Goal: Information Seeking & Learning: Learn about a topic

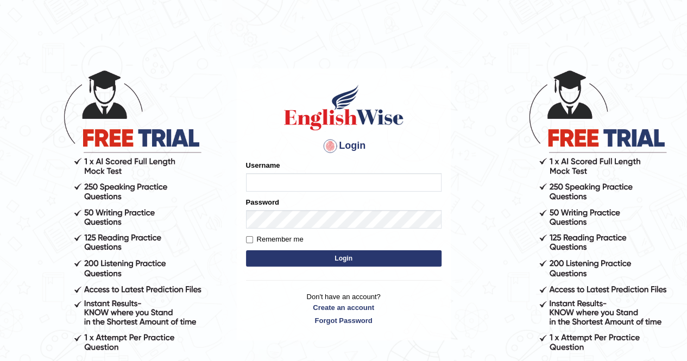
type input "Nomz1986"
click at [318, 256] on button "Login" at bounding box center [344, 258] width 196 height 16
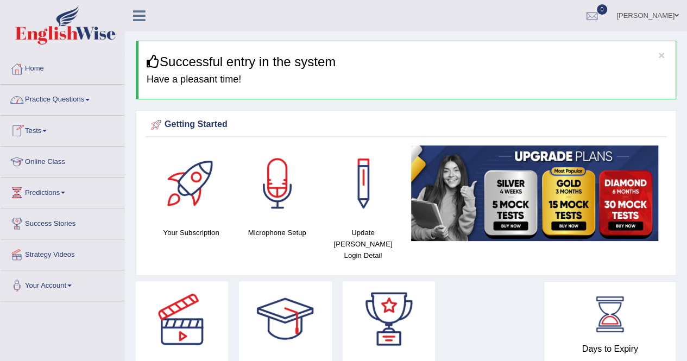
click at [92, 97] on link "Practice Questions" at bounding box center [63, 98] width 124 height 27
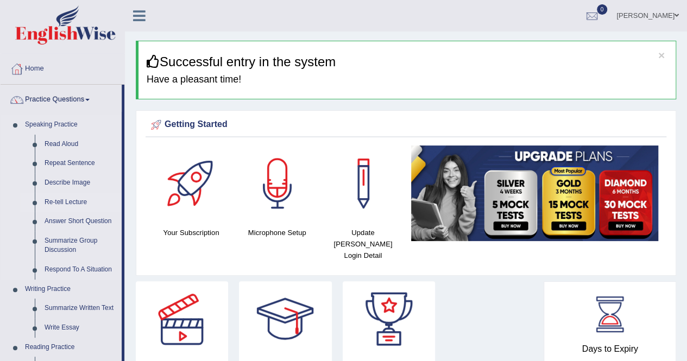
click at [72, 204] on link "Re-tell Lecture" at bounding box center [81, 203] width 82 height 20
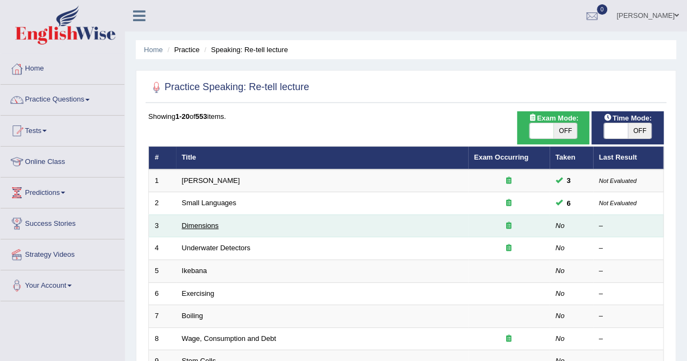
click at [201, 225] on link "Dimensions" at bounding box center [200, 226] width 37 height 8
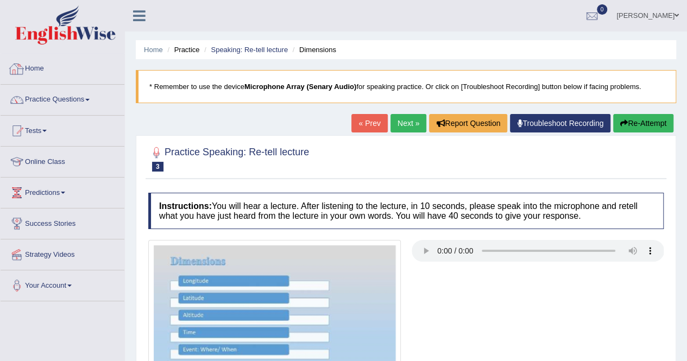
click at [45, 64] on link "Home" at bounding box center [63, 67] width 124 height 27
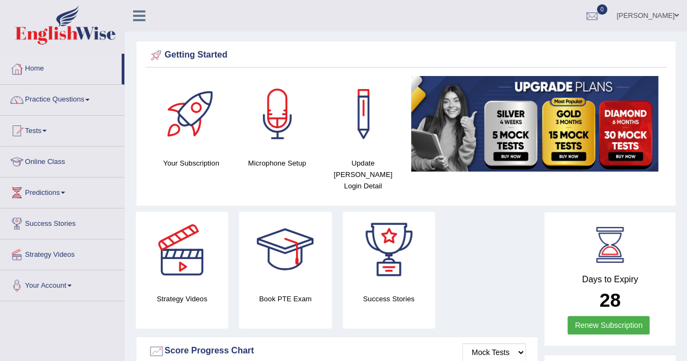
click at [90, 99] on span at bounding box center [87, 100] width 4 height 2
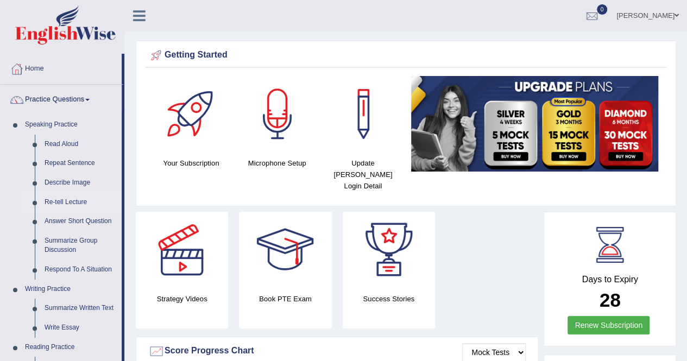
click at [68, 203] on link "Re-tell Lecture" at bounding box center [81, 203] width 82 height 20
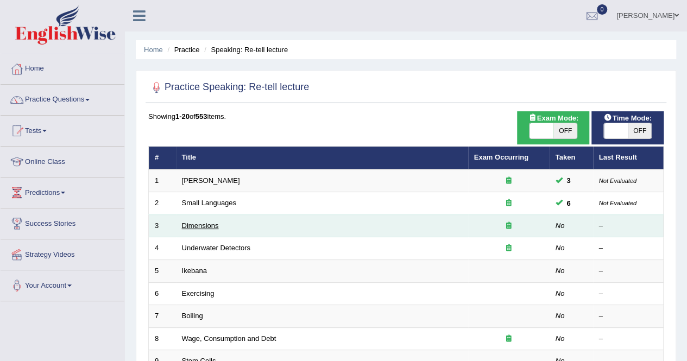
click at [202, 224] on link "Dimensions" at bounding box center [200, 226] width 37 height 8
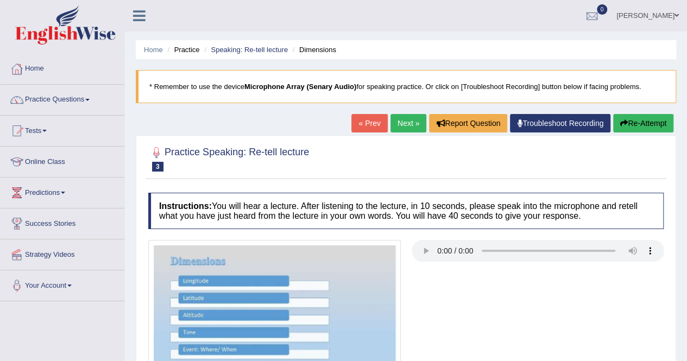
click at [462, 298] on div at bounding box center [406, 313] width 526 height 147
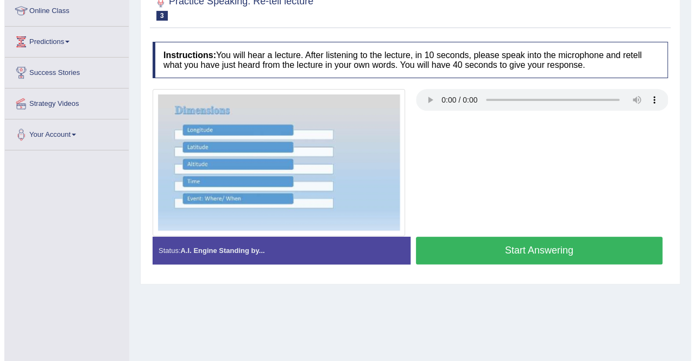
scroll to position [152, 0]
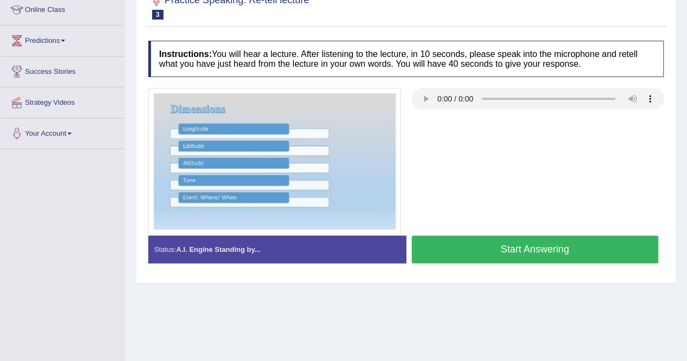
click at [551, 245] on button "Start Answering" at bounding box center [535, 250] width 247 height 28
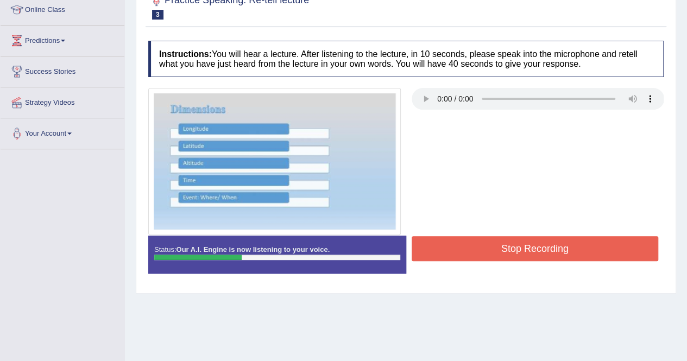
click at [551, 245] on button "Stop Recording" at bounding box center [535, 248] width 247 height 25
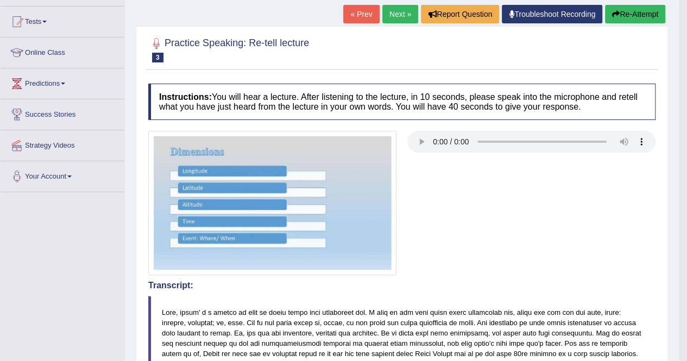
scroll to position [109, 0]
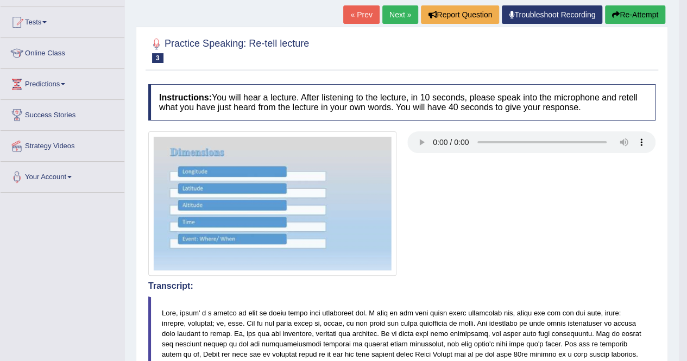
click at [637, 19] on button "Re-Attempt" at bounding box center [635, 14] width 60 height 18
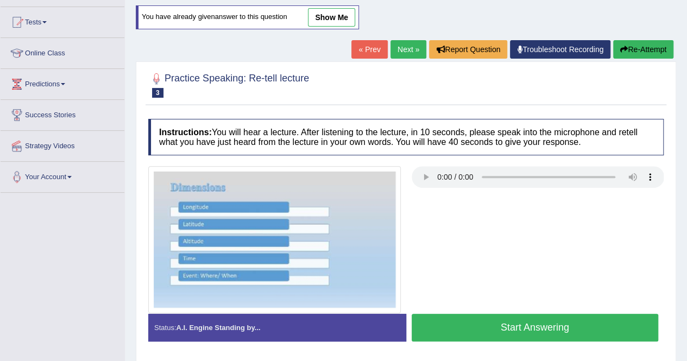
click at [555, 323] on button "Start Answering" at bounding box center [535, 328] width 247 height 28
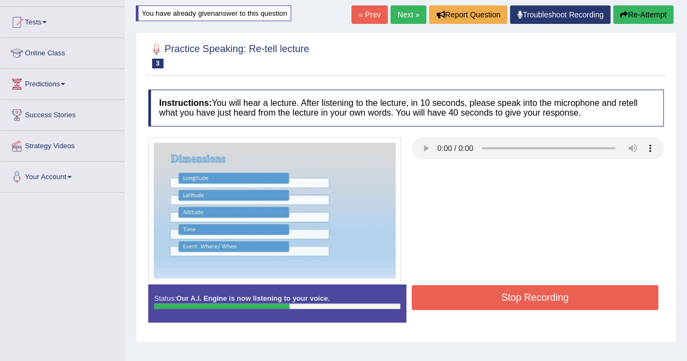
click at [526, 298] on button "Stop Recording" at bounding box center [535, 297] width 247 height 25
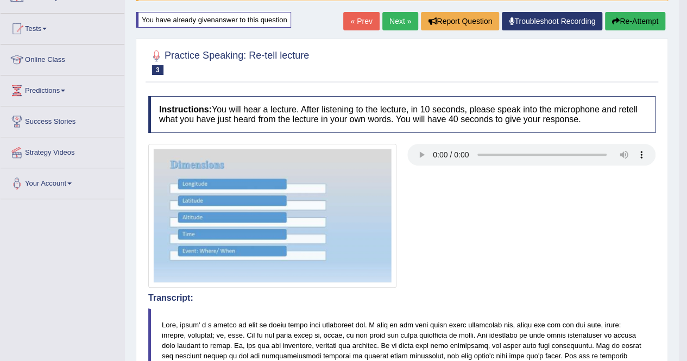
scroll to position [87, 0]
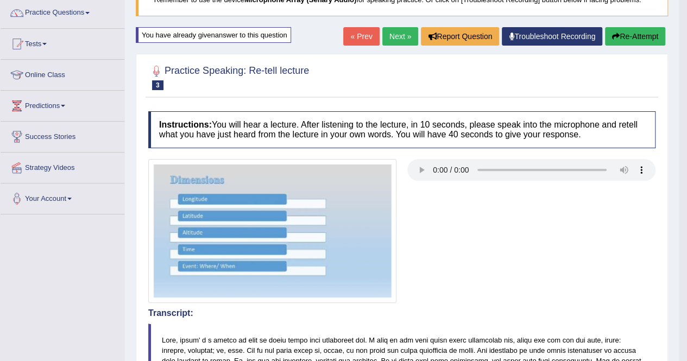
click at [390, 32] on link "Next »" at bounding box center [400, 36] width 36 height 18
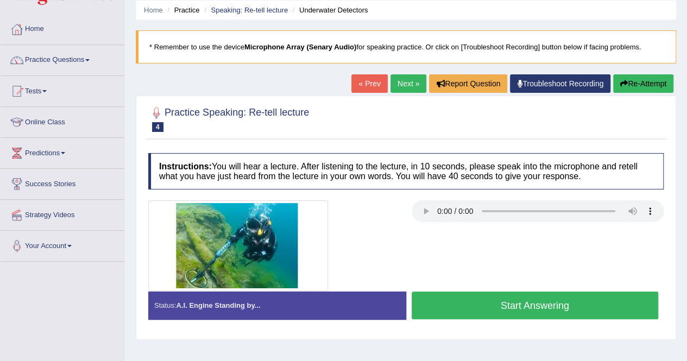
scroll to position [43, 0]
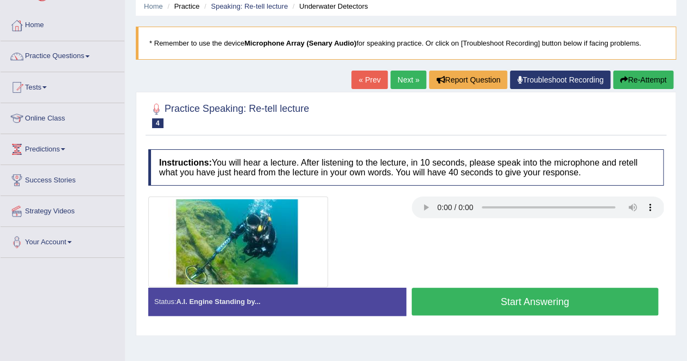
click at [510, 305] on button "Start Answering" at bounding box center [535, 302] width 247 height 28
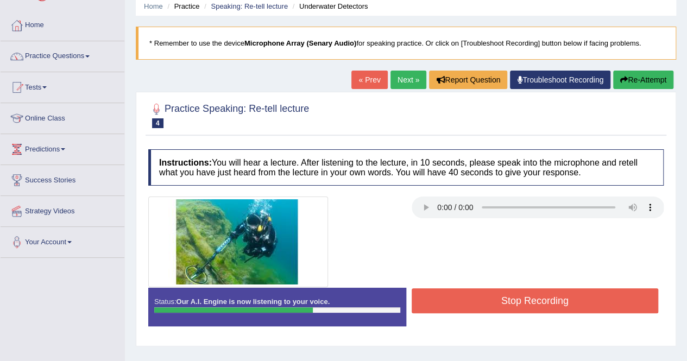
click at [532, 297] on button "Stop Recording" at bounding box center [535, 300] width 247 height 25
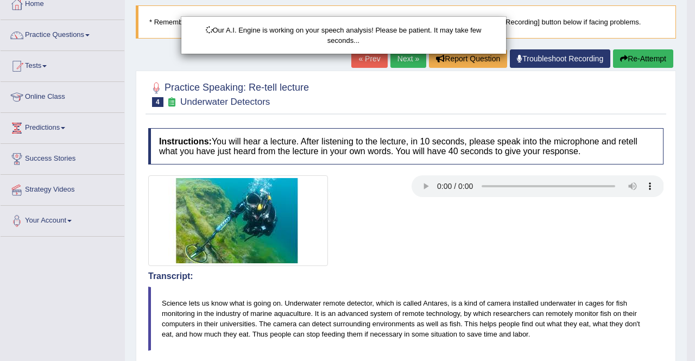
click at [687, 297] on html "Toggle navigation Home Practice Questions Speaking Practice Read Aloud Repeat S…" at bounding box center [347, 115] width 695 height 361
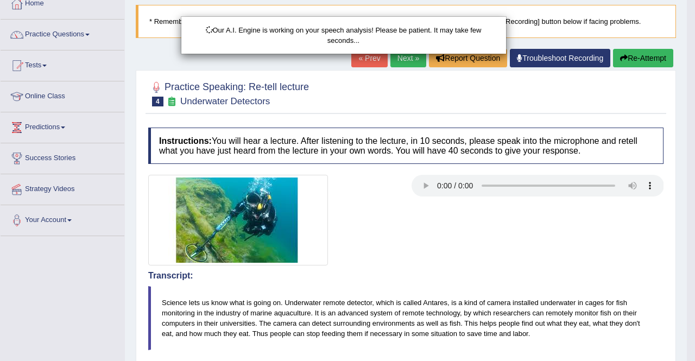
click at [687, 296] on body "Toggle navigation Home Practice Questions Speaking Practice Read Aloud Repeat S…" at bounding box center [347, 115] width 695 height 361
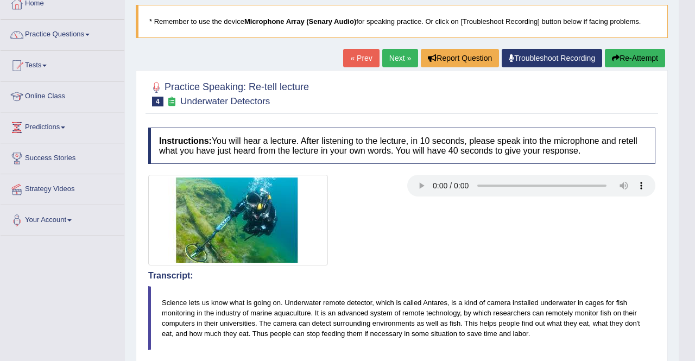
click at [687, 296] on html "Toggle navigation Home Practice Questions Speaking Practice Read Aloud Repeat S…" at bounding box center [347, 115] width 695 height 361
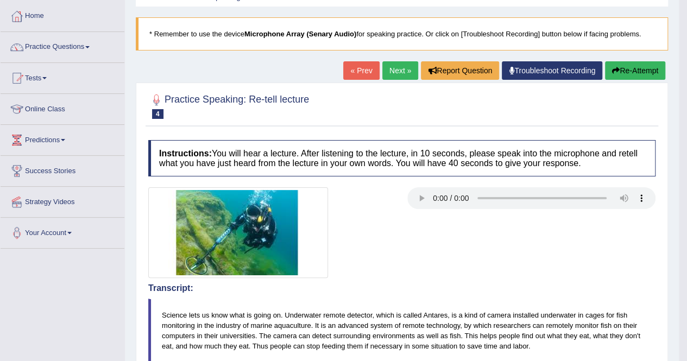
scroll to position [51, 0]
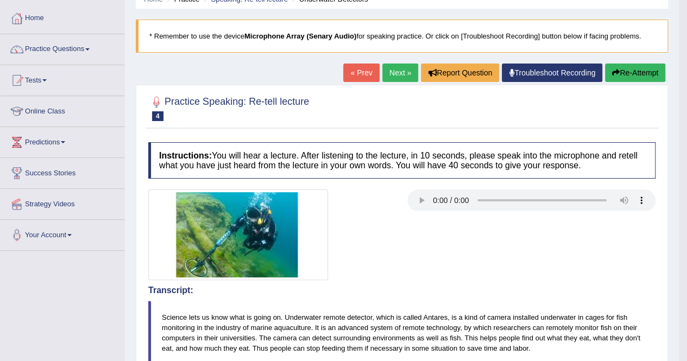
click at [622, 68] on button "Re-Attempt" at bounding box center [635, 73] width 60 height 18
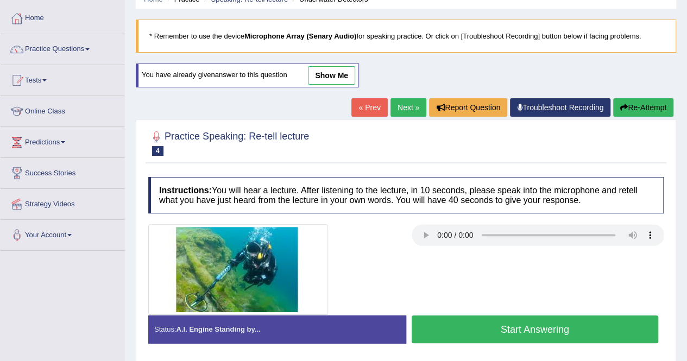
click at [580, 330] on button "Start Answering" at bounding box center [535, 330] width 247 height 28
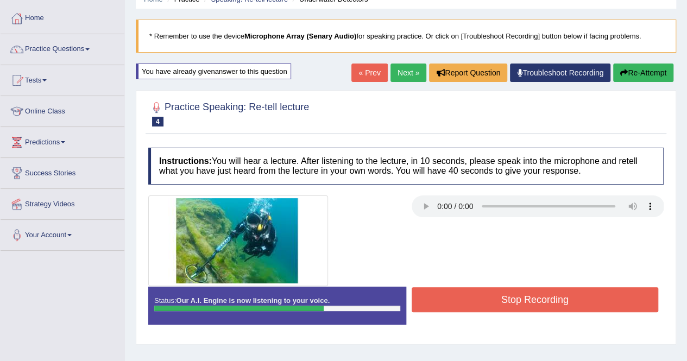
click at [578, 296] on button "Stop Recording" at bounding box center [535, 299] width 247 height 25
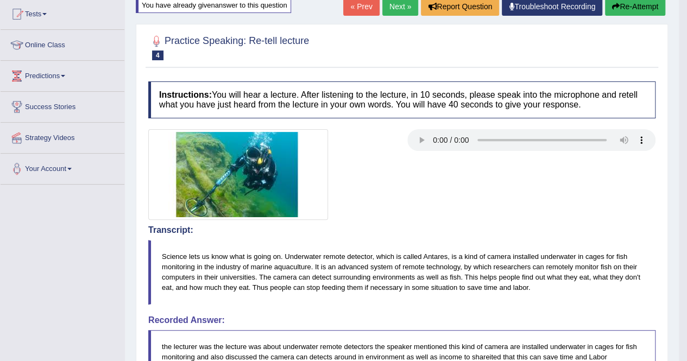
scroll to position [116, 0]
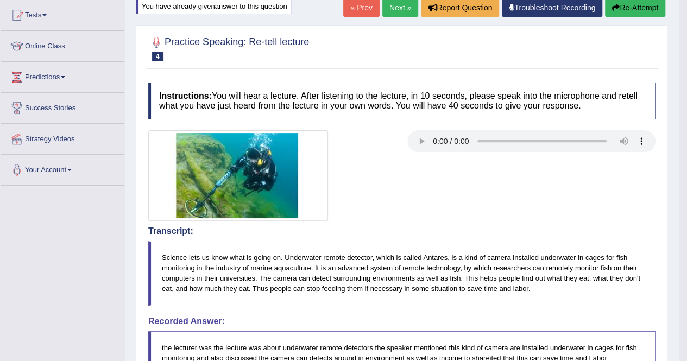
click at [629, 6] on button "Re-Attempt" at bounding box center [635, 7] width 60 height 18
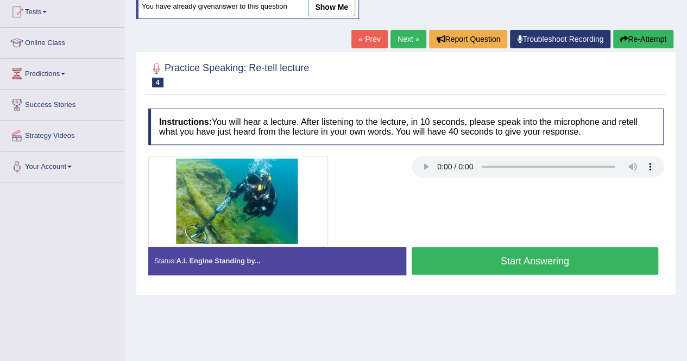
click at [576, 249] on button "Start Answering" at bounding box center [535, 261] width 247 height 28
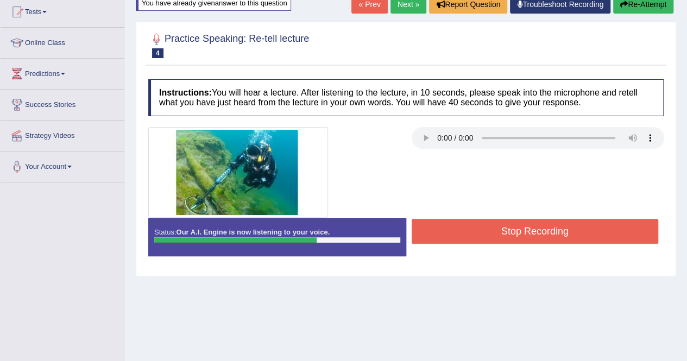
click at [581, 232] on button "Stop Recording" at bounding box center [535, 231] width 247 height 25
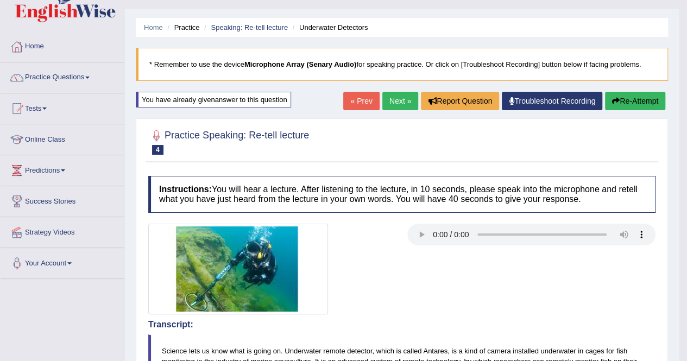
scroll to position [10, 0]
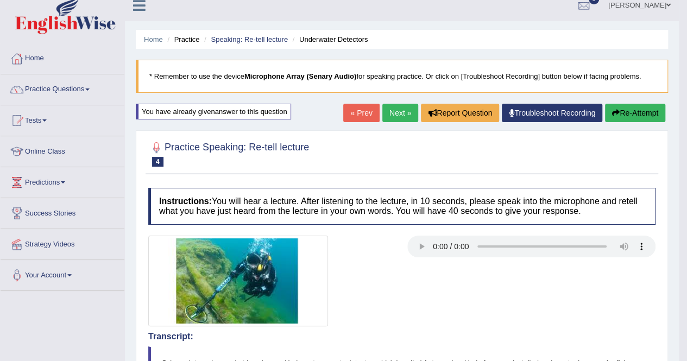
click at [396, 108] on link "Next »" at bounding box center [400, 113] width 36 height 18
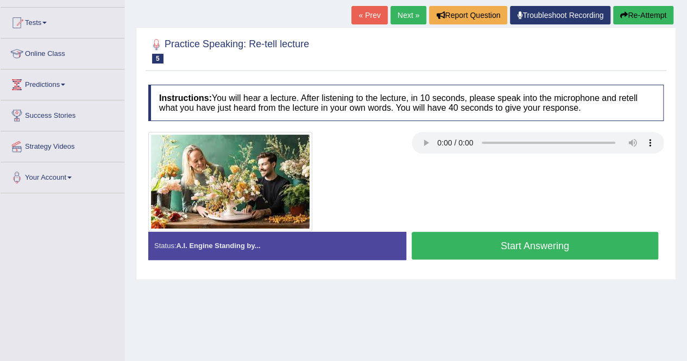
scroll to position [109, 0]
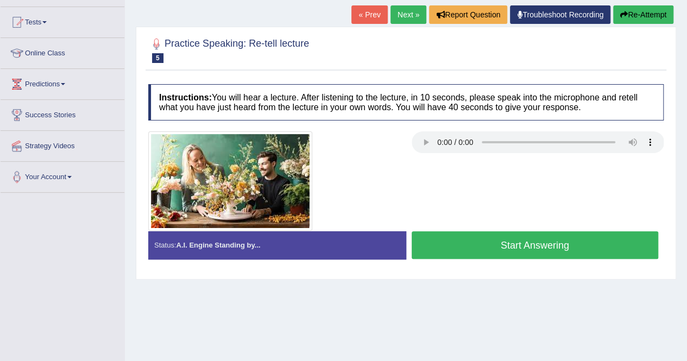
click at [520, 235] on button "Start Answering" at bounding box center [535, 245] width 247 height 28
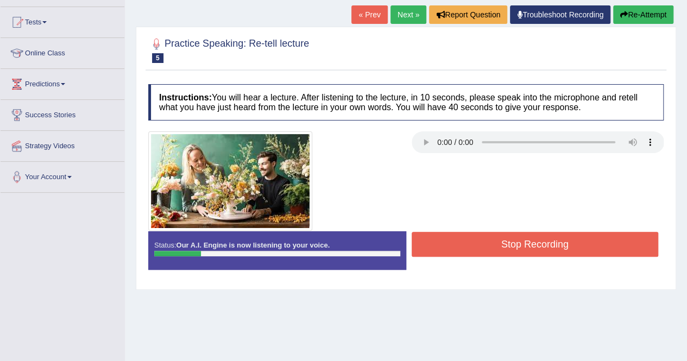
drag, startPoint x: 520, startPoint y: 235, endPoint x: 554, endPoint y: 242, distance: 33.9
click at [554, 242] on button "Stop Recording" at bounding box center [535, 244] width 247 height 25
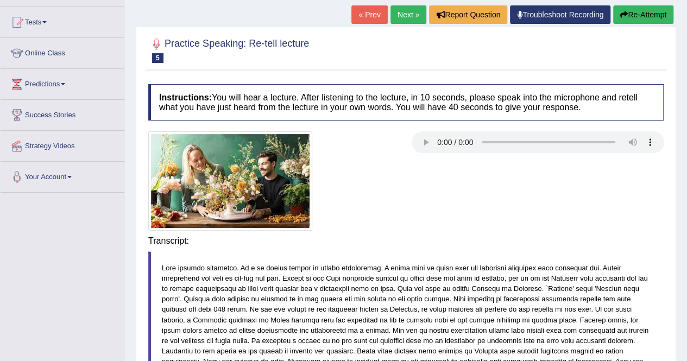
click at [554, 242] on div "Instructions: You will hear a lecture. After listening to the lecture, in 10 se…" at bounding box center [406, 335] width 521 height 513
click at [411, 16] on link "Next »" at bounding box center [409, 14] width 36 height 18
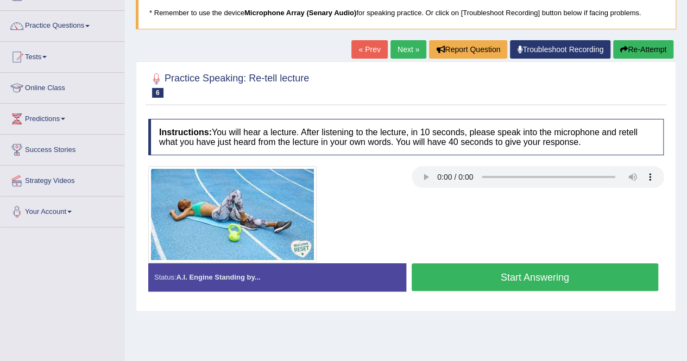
scroll to position [87, 0]
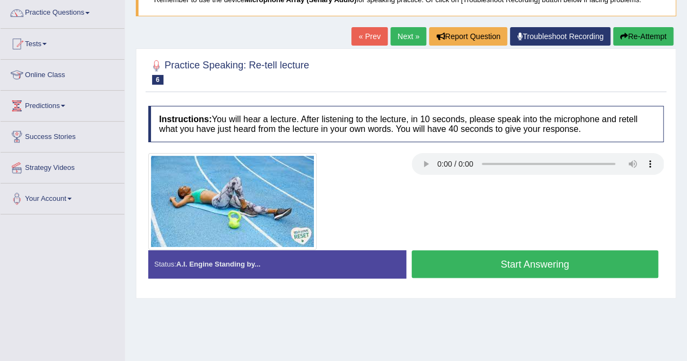
click at [404, 38] on link "Next »" at bounding box center [409, 36] width 36 height 18
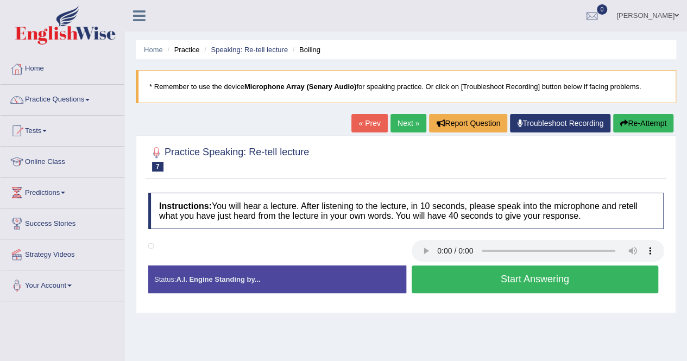
click at [92, 102] on link "Practice Questions" at bounding box center [63, 98] width 124 height 27
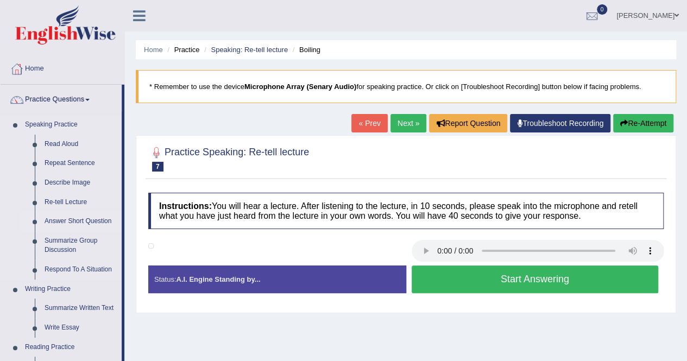
click at [80, 219] on link "Answer Short Question" at bounding box center [81, 222] width 82 height 20
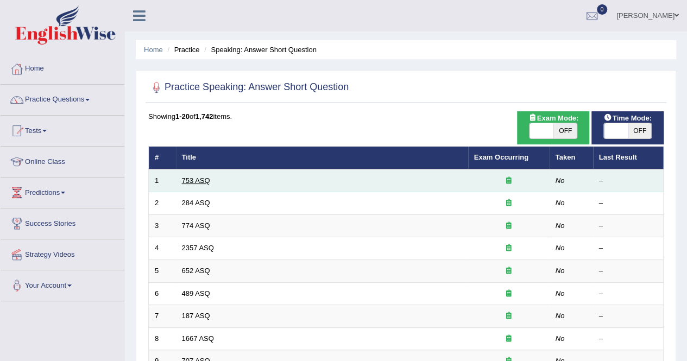
click at [184, 182] on link "753 ASQ" at bounding box center [196, 181] width 28 height 8
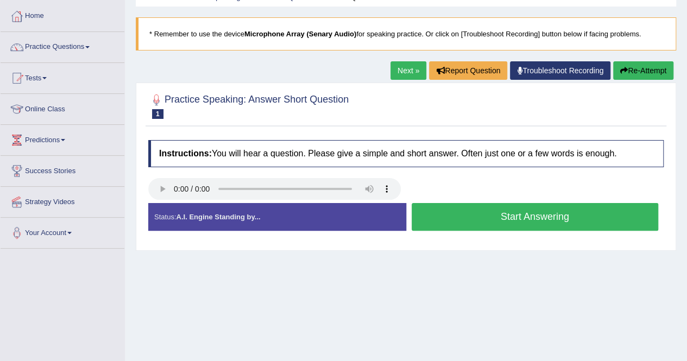
scroll to position [58, 0]
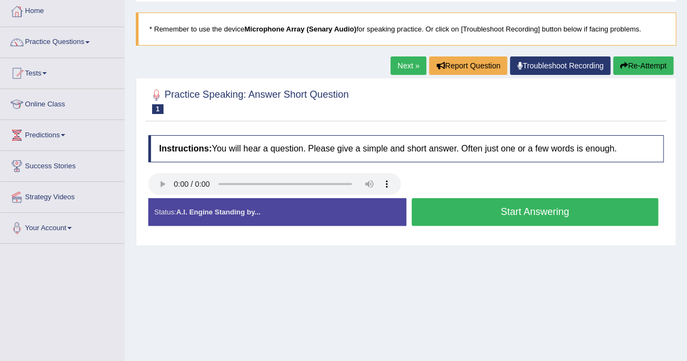
click at [476, 208] on button "Start Answering" at bounding box center [535, 212] width 247 height 28
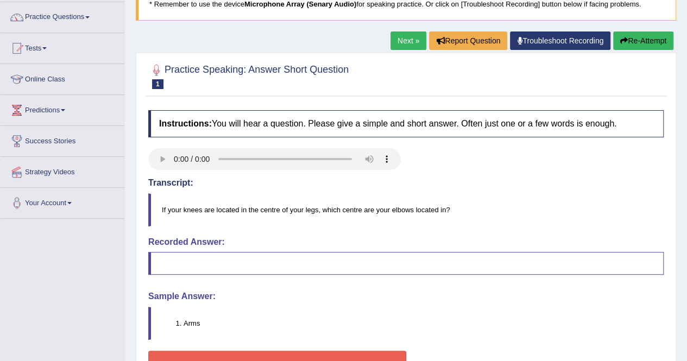
scroll to position [57, 0]
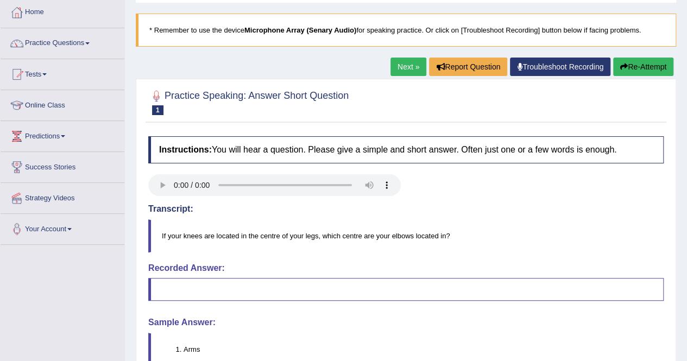
click at [647, 65] on button "Re-Attempt" at bounding box center [643, 67] width 60 height 18
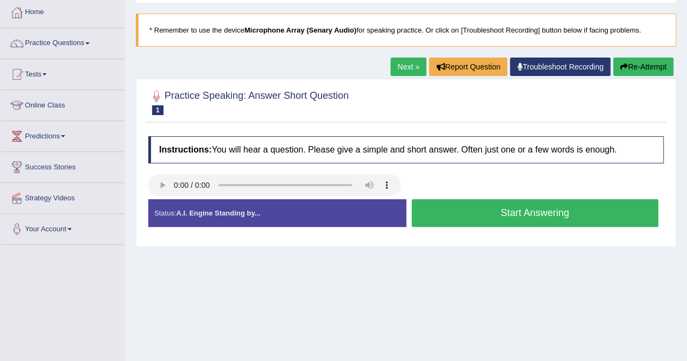
click at [492, 207] on button "Start Answering" at bounding box center [535, 213] width 247 height 28
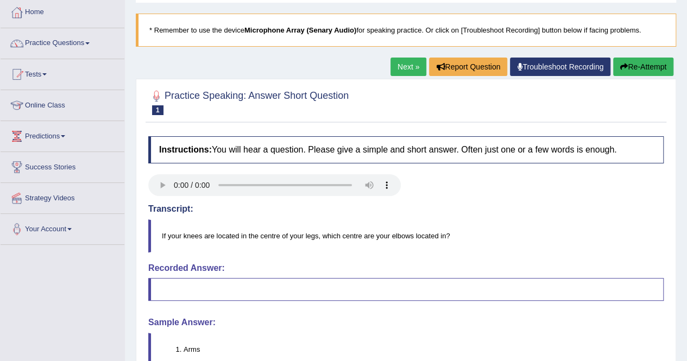
click at [685, 356] on div "Home Practice Speaking: Answer Short Question 753 ASQ * Remember to use the dev…" at bounding box center [406, 214] width 562 height 543
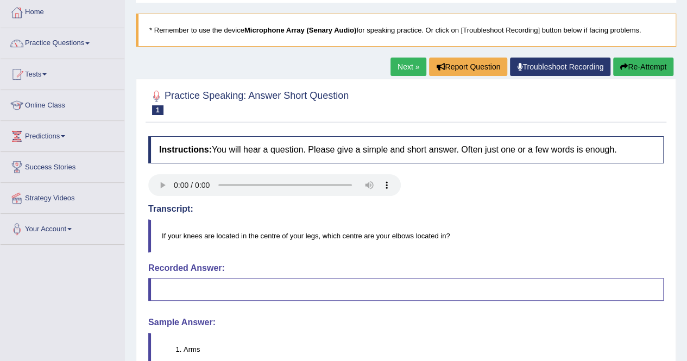
click at [685, 356] on div "Home Practice Speaking: Answer Short Question 753 ASQ * Remember to use the dev…" at bounding box center [406, 214] width 562 height 543
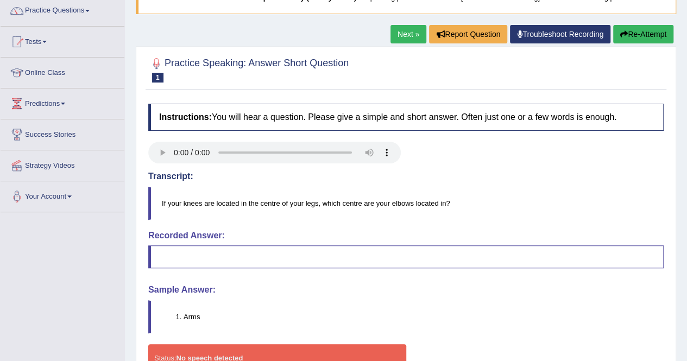
scroll to position [78, 0]
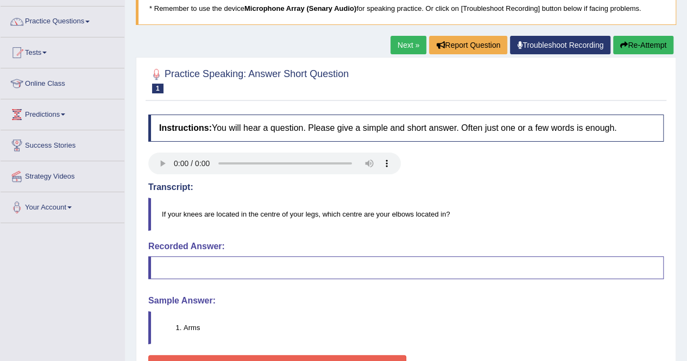
click at [566, 43] on link "Troubleshoot Recording" at bounding box center [560, 45] width 101 height 18
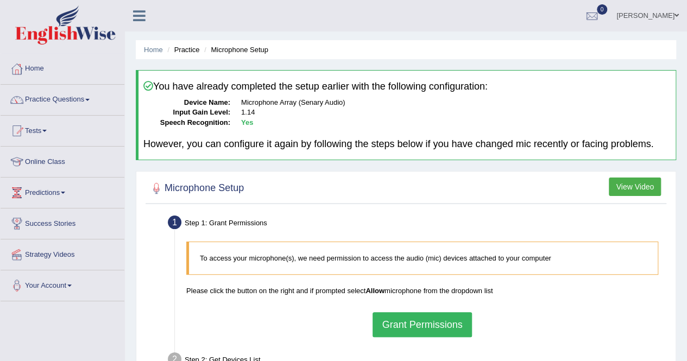
click at [398, 318] on button "Grant Permissions" at bounding box center [422, 324] width 99 height 25
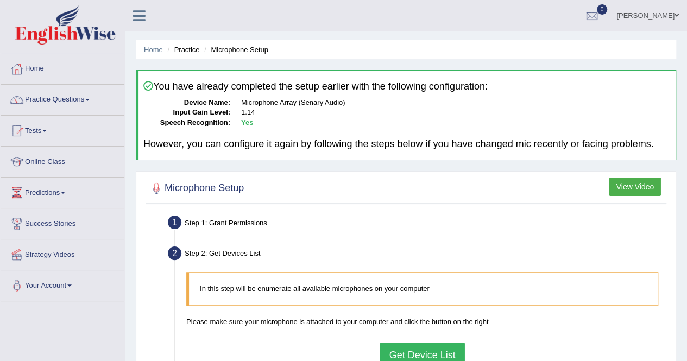
click at [413, 354] on button "Get Device List" at bounding box center [422, 355] width 85 height 25
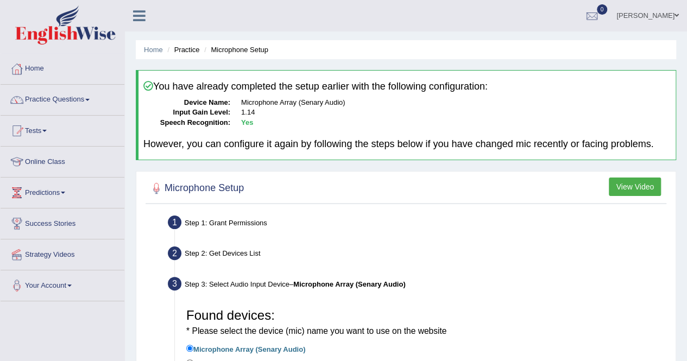
scroll to position [209, 0]
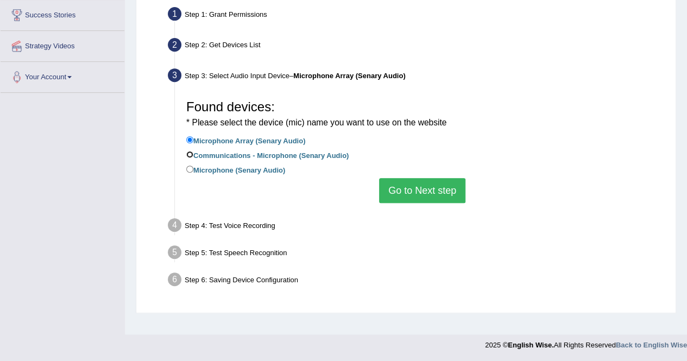
click at [189, 156] on input "Communications - Microphone (Senary Audio)" at bounding box center [189, 154] width 7 height 7
radio input "true"
click at [414, 193] on button "Go to Next step" at bounding box center [422, 190] width 86 height 25
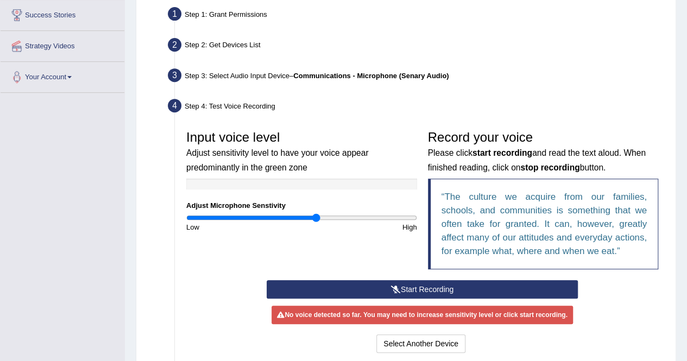
click at [398, 282] on button "Start Recording" at bounding box center [422, 289] width 311 height 18
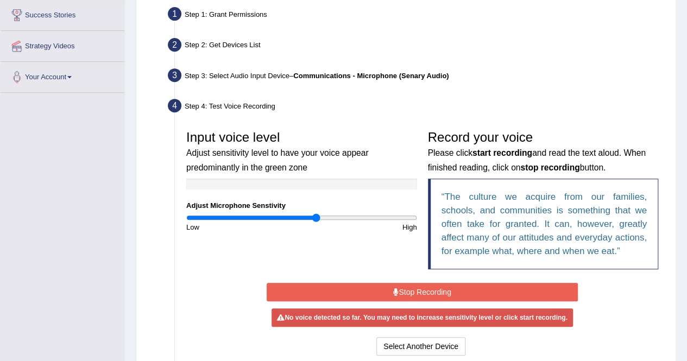
click at [424, 291] on button "Stop Recording" at bounding box center [422, 292] width 311 height 18
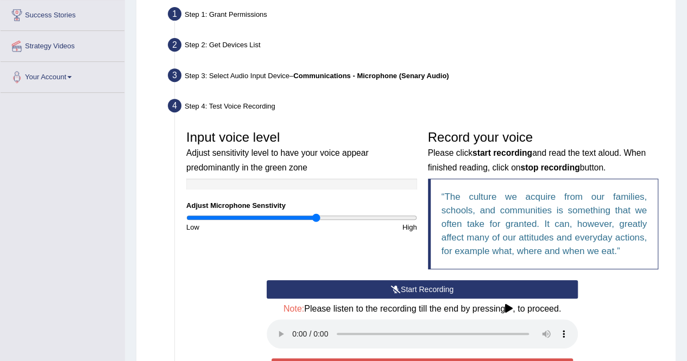
click at [515, 287] on button "Start Recording" at bounding box center [422, 289] width 311 height 18
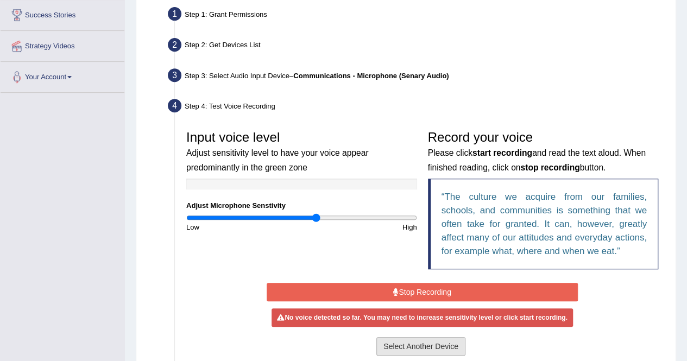
click at [448, 344] on button "Select Another Device" at bounding box center [420, 346] width 89 height 18
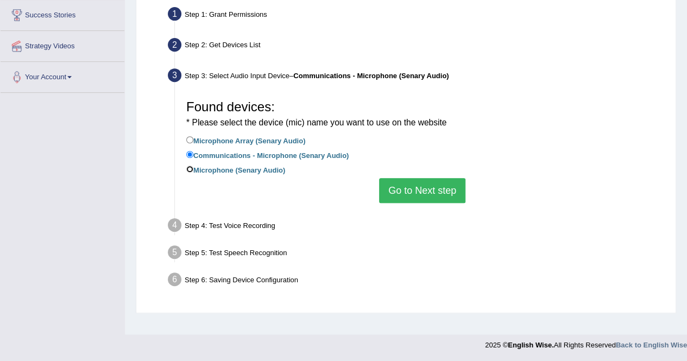
click at [189, 169] on input "Microphone (Senary Audio)" at bounding box center [189, 169] width 7 height 7
radio input "true"
click at [394, 192] on button "Go to Next step" at bounding box center [422, 190] width 86 height 25
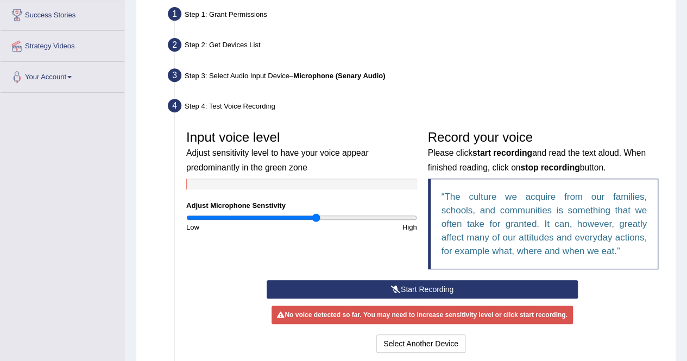
click at [453, 278] on div "Record your voice Please click start recording and read the text aloud. When fi…" at bounding box center [544, 202] width 242 height 155
click at [448, 286] on button "Start Recording" at bounding box center [422, 289] width 311 height 18
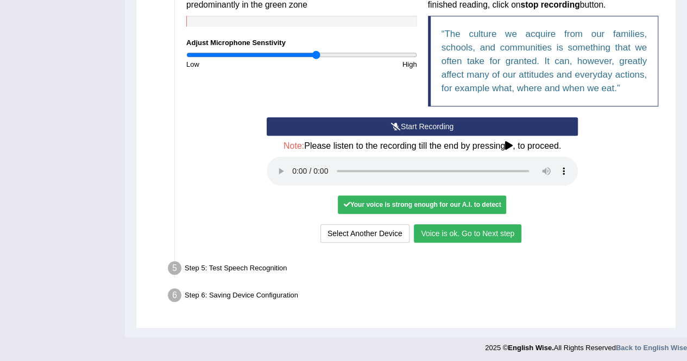
scroll to position [372, 0]
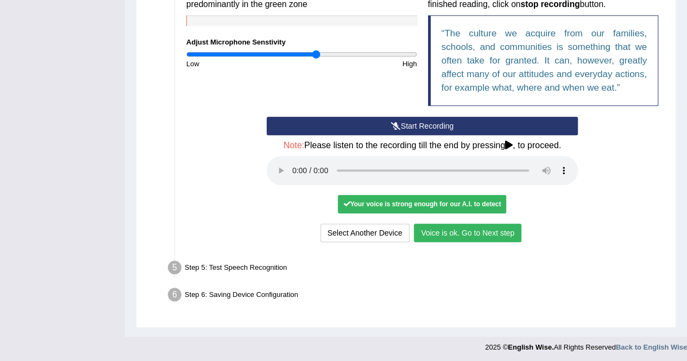
click at [481, 230] on button "Voice is ok. Go to Next step" at bounding box center [468, 233] width 108 height 18
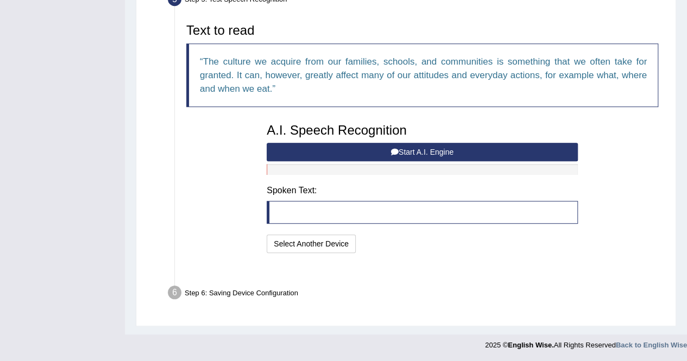
scroll to position [329, 0]
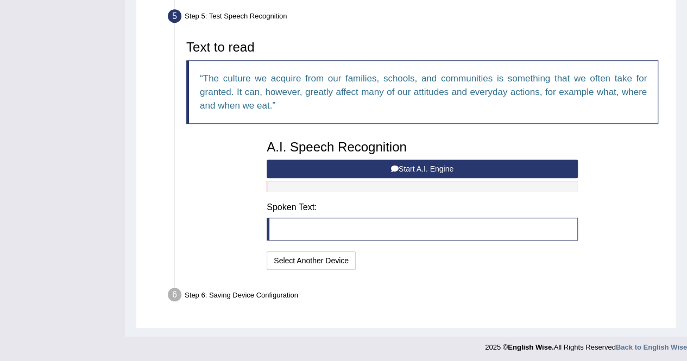
click at [355, 230] on blockquote at bounding box center [422, 229] width 311 height 23
click at [337, 225] on blockquote at bounding box center [422, 229] width 311 height 23
click at [413, 162] on button "Start A.I. Engine" at bounding box center [422, 169] width 311 height 18
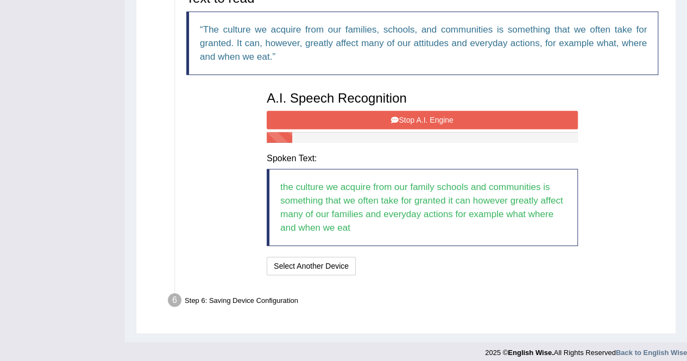
scroll to position [384, 0]
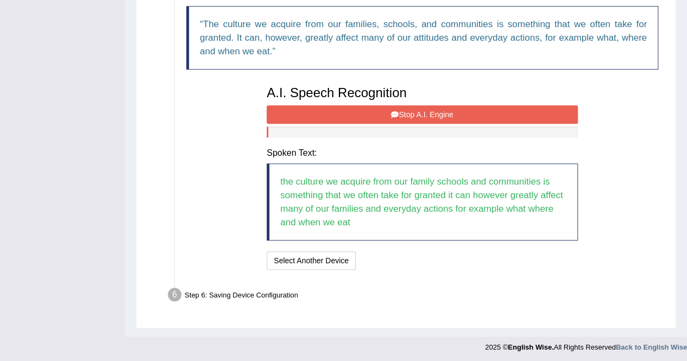
click at [447, 192] on blockquote "the culture we acquire from our family schools and communities is something tha…" at bounding box center [422, 202] width 311 height 77
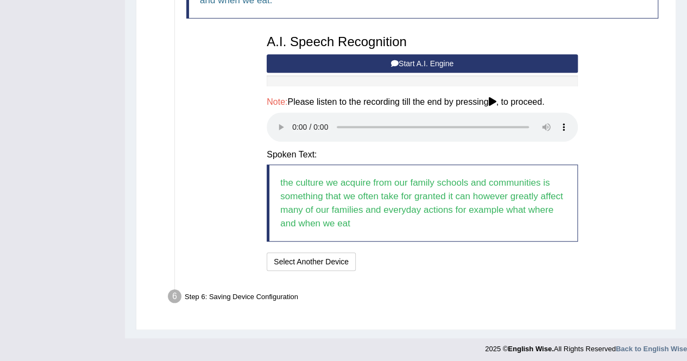
scroll to position [436, 0]
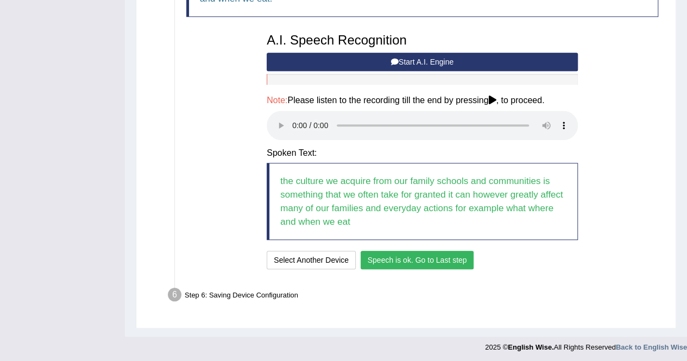
click at [445, 260] on button "Speech is ok. Go to Last step" at bounding box center [418, 260] width 114 height 18
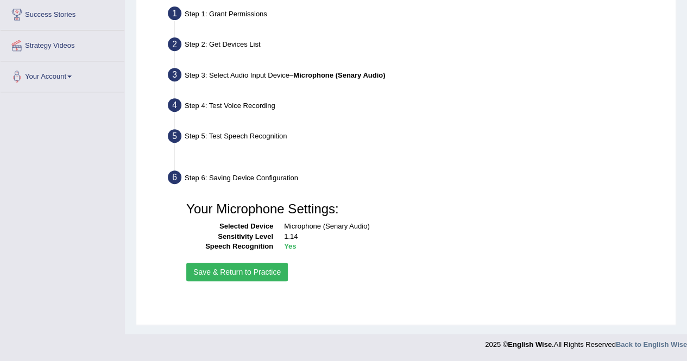
scroll to position [209, 0]
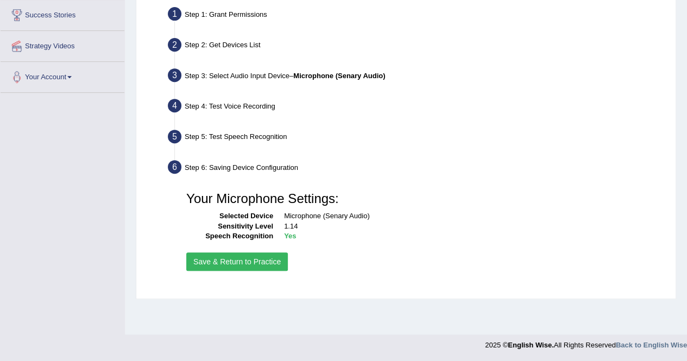
click at [241, 266] on button "Save & Return to Practice" at bounding box center [237, 262] width 102 height 18
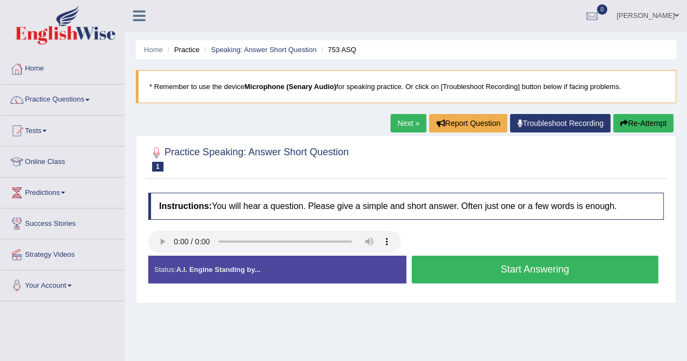
click at [470, 271] on button "Start Answering" at bounding box center [535, 270] width 247 height 28
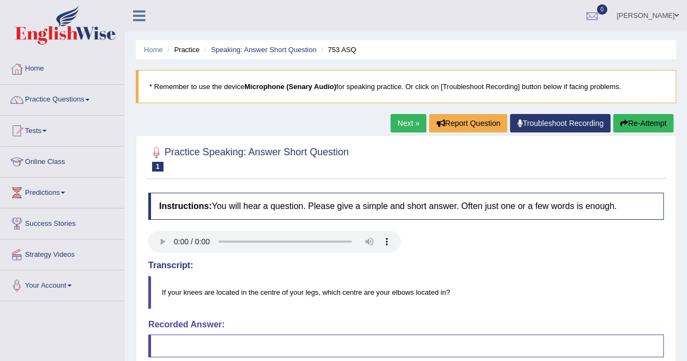
click at [645, 121] on button "Re-Attempt" at bounding box center [643, 123] width 60 height 18
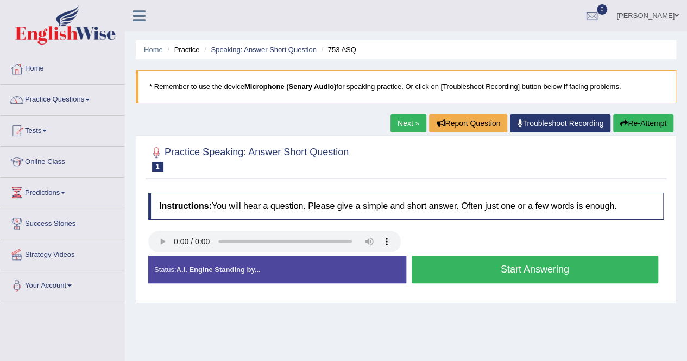
click at [451, 274] on button "Start Answering" at bounding box center [535, 270] width 247 height 28
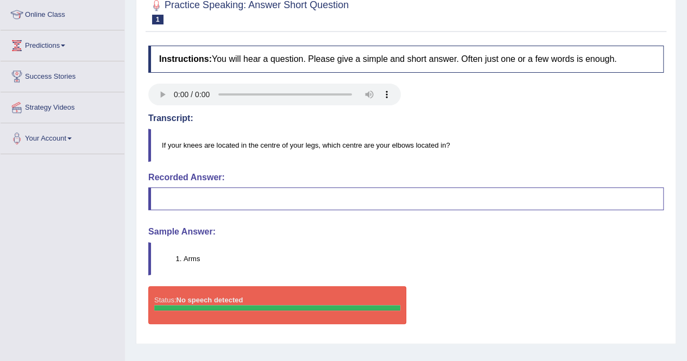
scroll to position [152, 0]
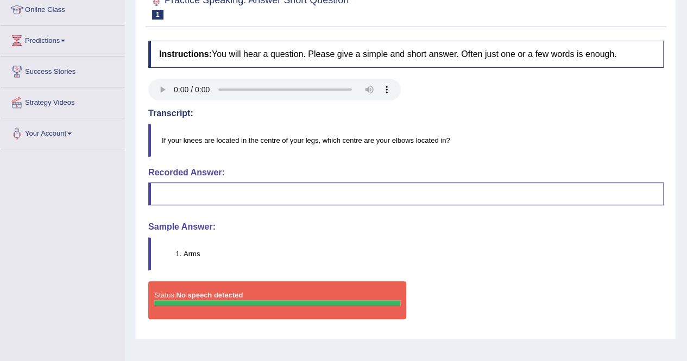
click at [311, 300] on div at bounding box center [277, 302] width 246 height 5
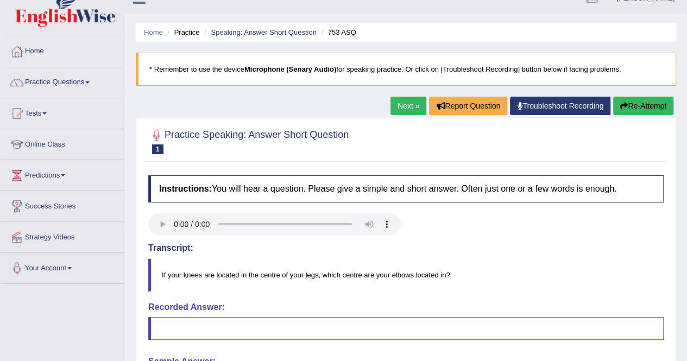
scroll to position [0, 0]
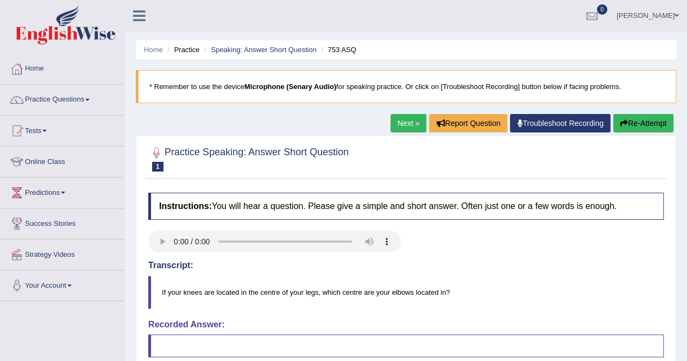
click at [404, 120] on link "Next »" at bounding box center [409, 123] width 36 height 18
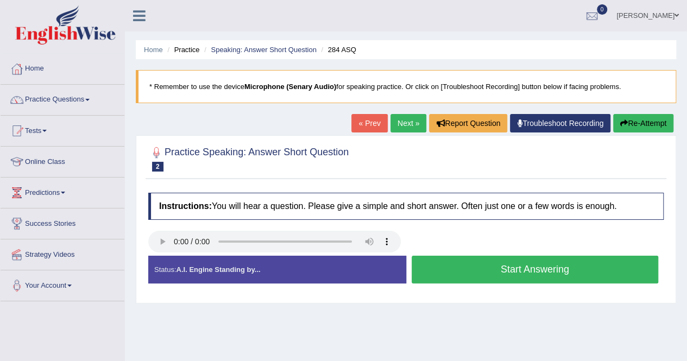
click at [456, 270] on button "Start Answering" at bounding box center [535, 270] width 247 height 28
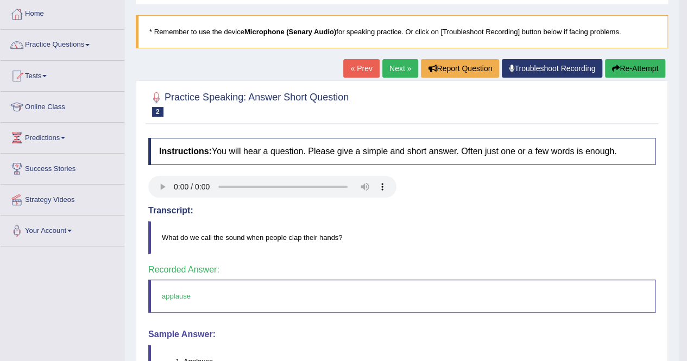
scroll to position [43, 0]
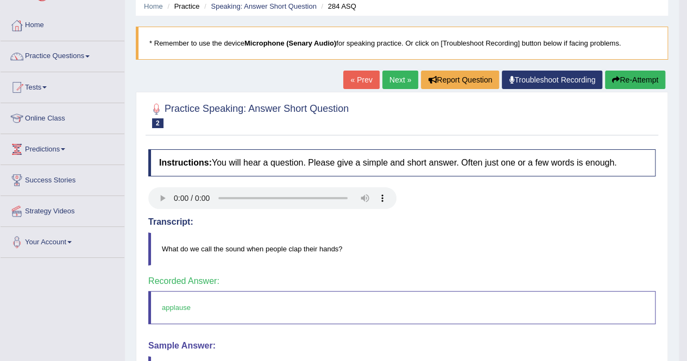
click at [393, 80] on link "Next »" at bounding box center [400, 80] width 36 height 18
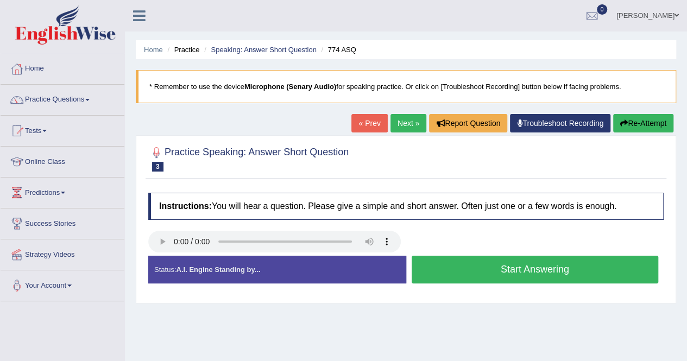
click at [447, 274] on button "Start Answering" at bounding box center [535, 270] width 247 height 28
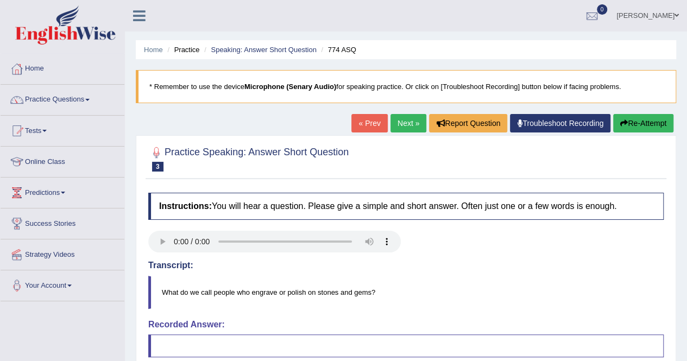
click at [406, 117] on link "Next »" at bounding box center [409, 123] width 36 height 18
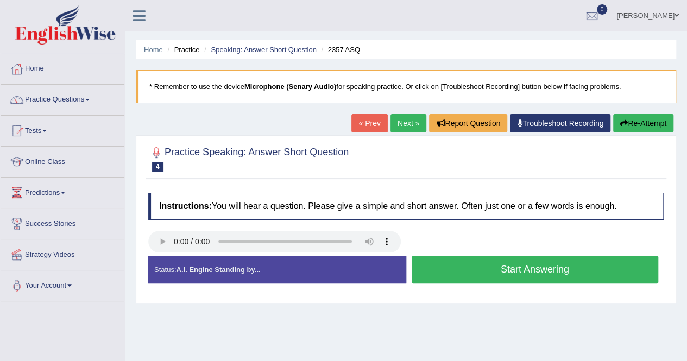
click at [468, 261] on button "Start Answering" at bounding box center [535, 270] width 247 height 28
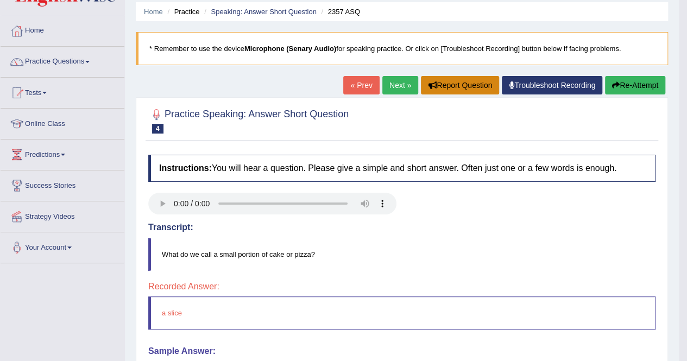
scroll to position [22, 0]
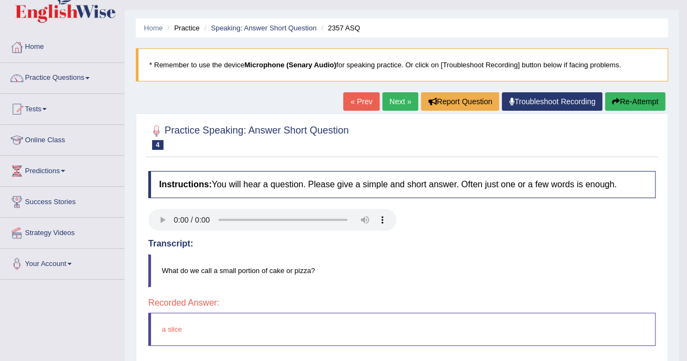
click at [389, 97] on link "Next »" at bounding box center [400, 101] width 36 height 18
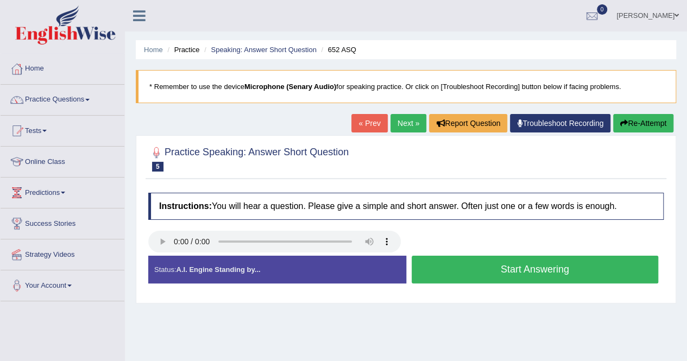
click at [468, 268] on button "Start Answering" at bounding box center [535, 270] width 247 height 28
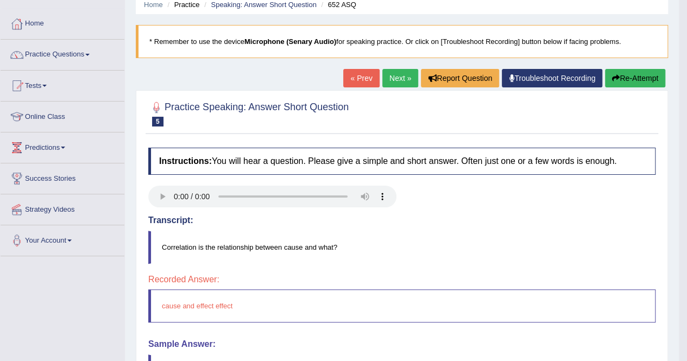
scroll to position [43, 0]
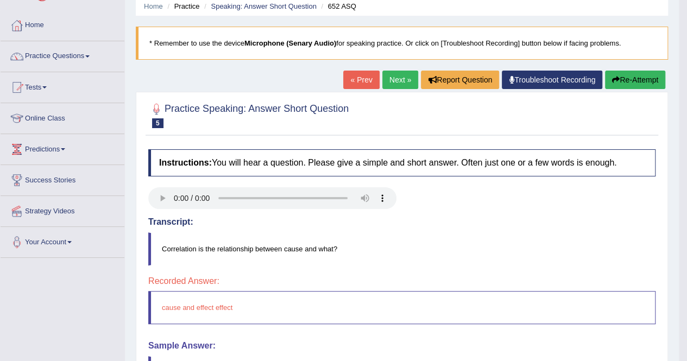
click at [399, 74] on link "Next »" at bounding box center [400, 80] width 36 height 18
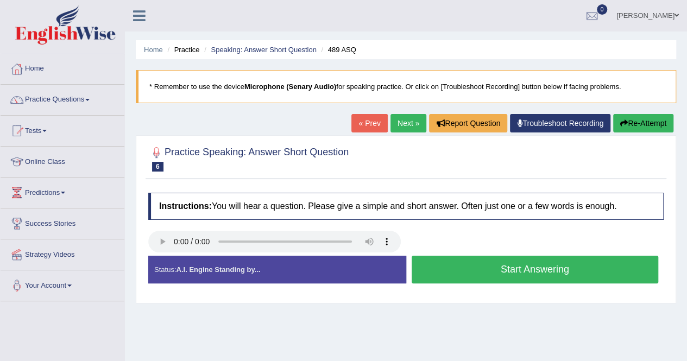
click at [509, 269] on button "Start Answering" at bounding box center [535, 270] width 247 height 28
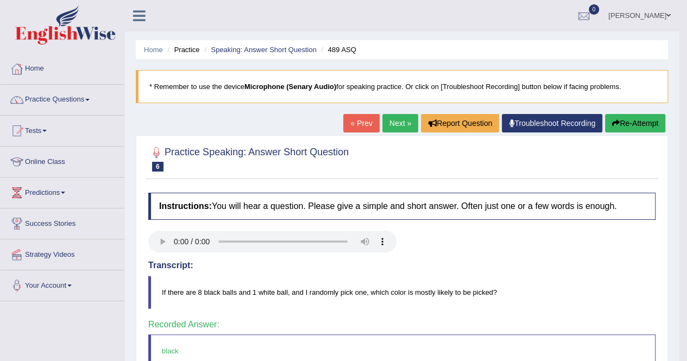
click at [395, 123] on link "Next »" at bounding box center [400, 123] width 36 height 18
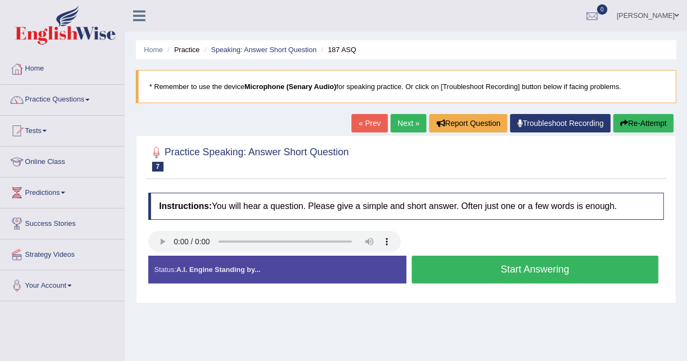
click at [486, 267] on button "Start Answering" at bounding box center [535, 270] width 247 height 28
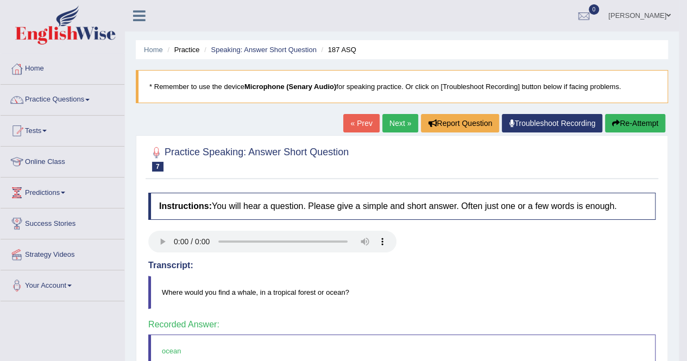
click at [393, 122] on link "Next »" at bounding box center [400, 123] width 36 height 18
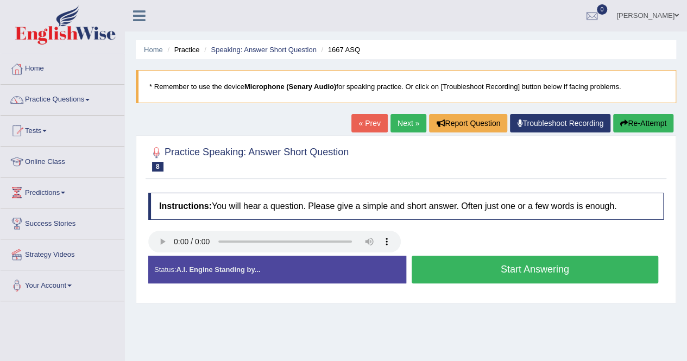
click at [474, 263] on button "Start Answering" at bounding box center [535, 270] width 247 height 28
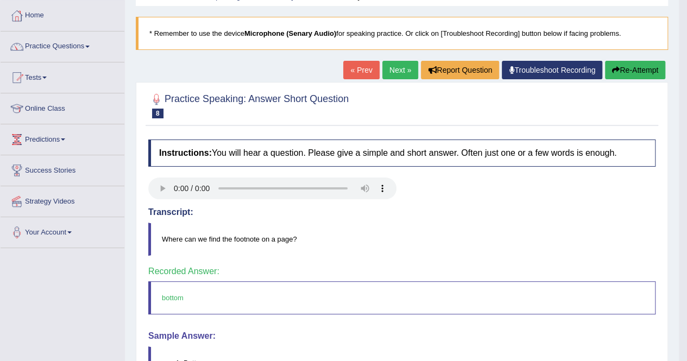
scroll to position [43, 0]
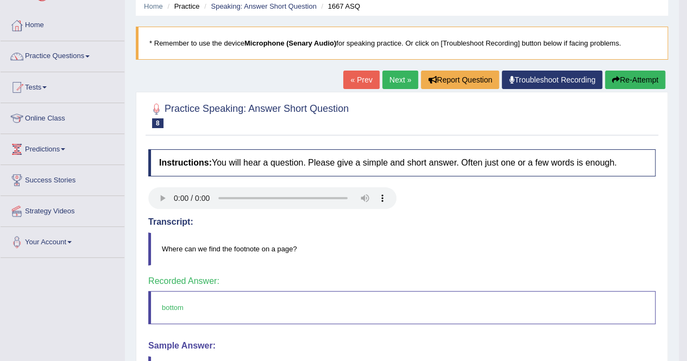
click at [400, 76] on link "Next »" at bounding box center [400, 80] width 36 height 18
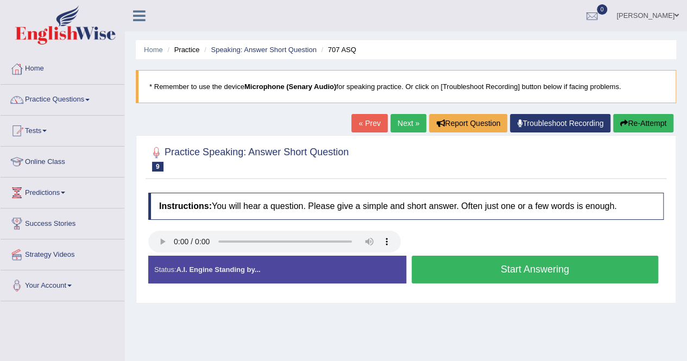
click at [482, 268] on button "Start Answering" at bounding box center [535, 270] width 247 height 28
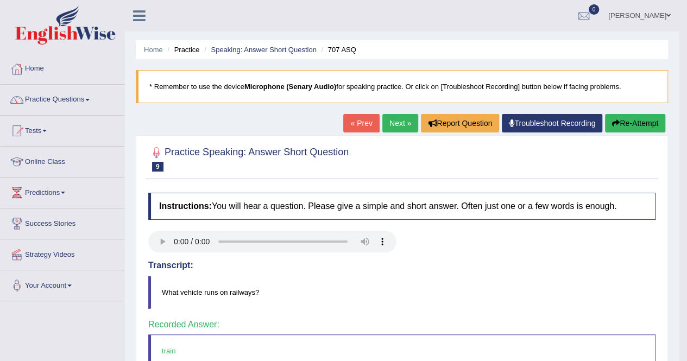
click at [396, 117] on link "Next »" at bounding box center [400, 123] width 36 height 18
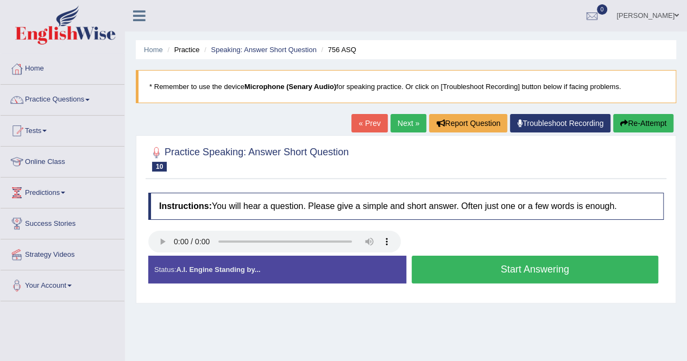
click at [479, 265] on button "Start Answering" at bounding box center [535, 270] width 247 height 28
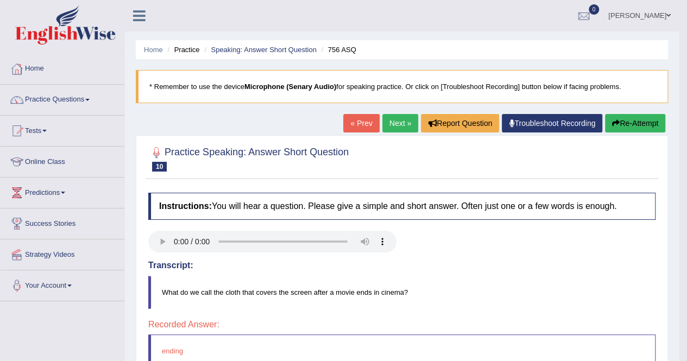
click at [394, 124] on link "Next »" at bounding box center [400, 123] width 36 height 18
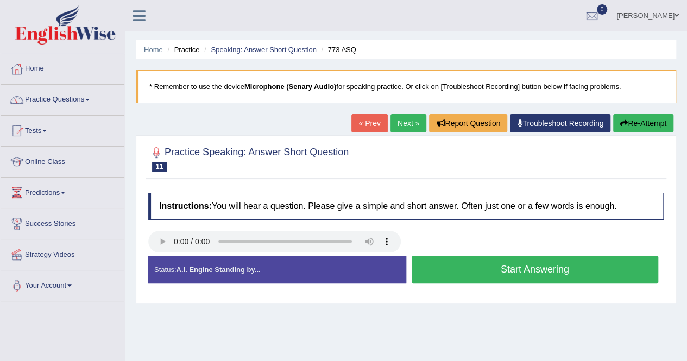
click at [474, 268] on button "Start Answering" at bounding box center [535, 270] width 247 height 28
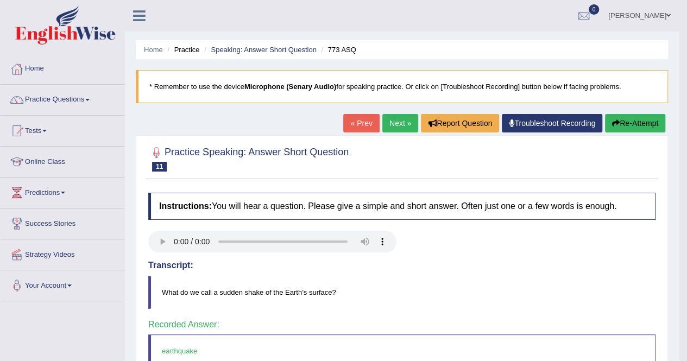
click at [396, 124] on link "Next »" at bounding box center [400, 123] width 36 height 18
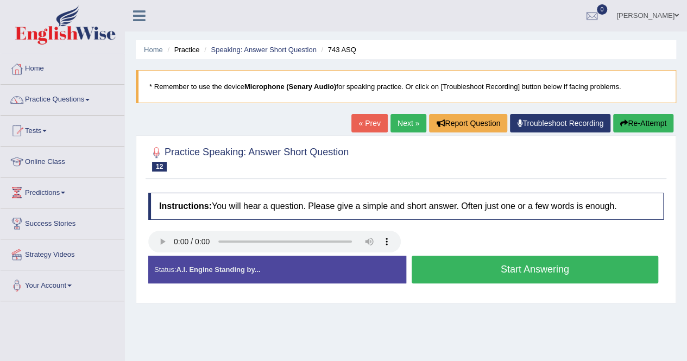
click at [509, 279] on button "Start Answering" at bounding box center [535, 270] width 247 height 28
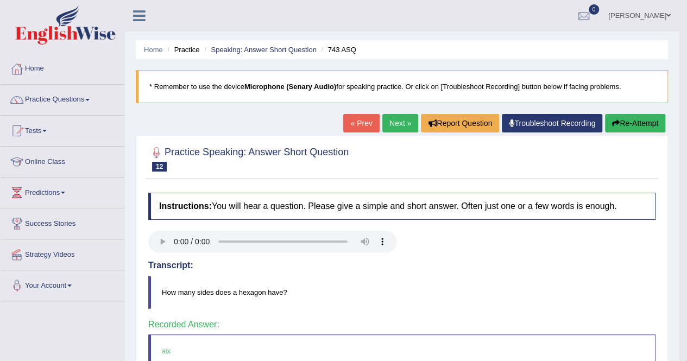
click at [398, 123] on link "Next »" at bounding box center [400, 123] width 36 height 18
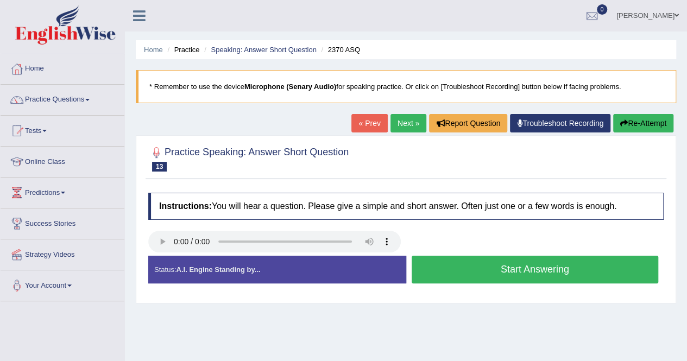
click at [466, 267] on button "Start Answering" at bounding box center [535, 270] width 247 height 28
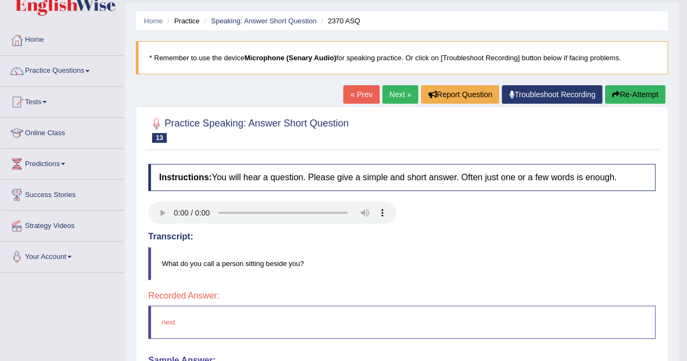
scroll to position [22, 0]
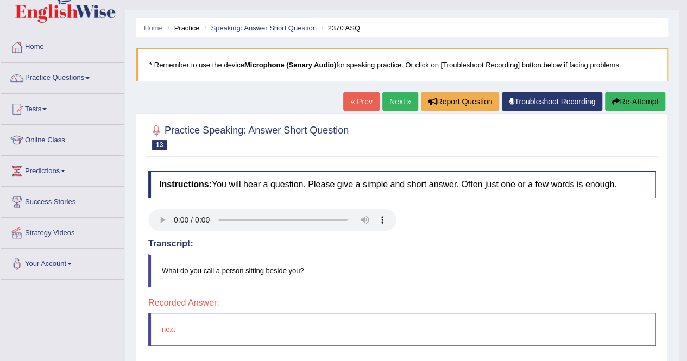
click at [391, 104] on link "Next »" at bounding box center [400, 101] width 36 height 18
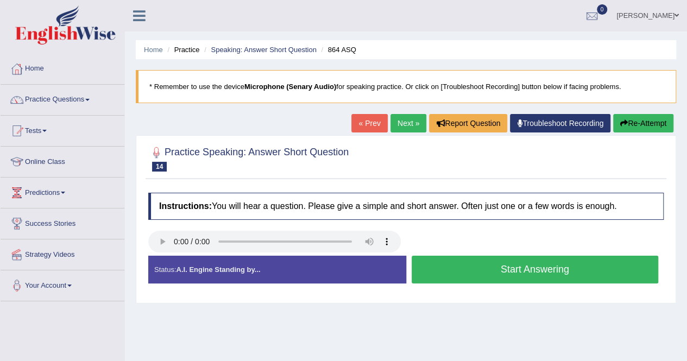
click at [493, 267] on button "Start Answering" at bounding box center [535, 270] width 247 height 28
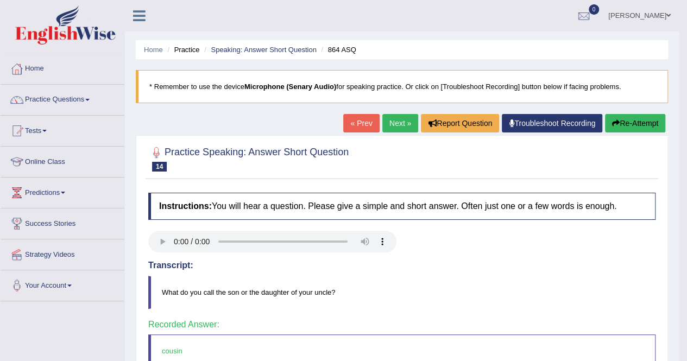
click at [393, 120] on link "Next »" at bounding box center [400, 123] width 36 height 18
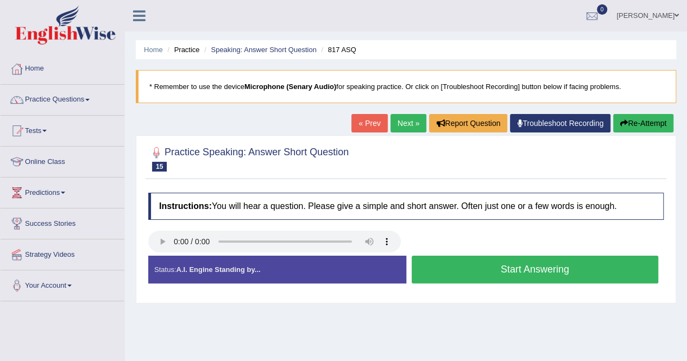
click at [480, 274] on button "Start Answering" at bounding box center [535, 270] width 247 height 28
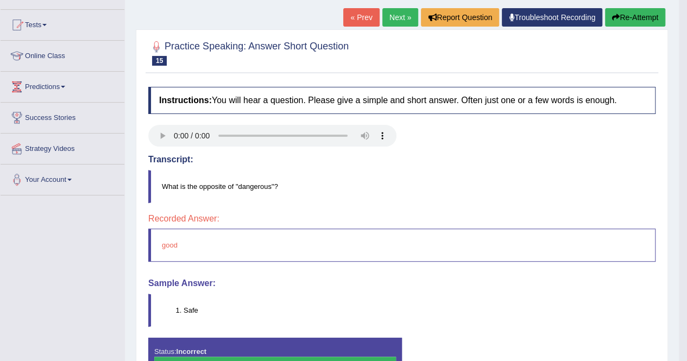
scroll to position [109, 0]
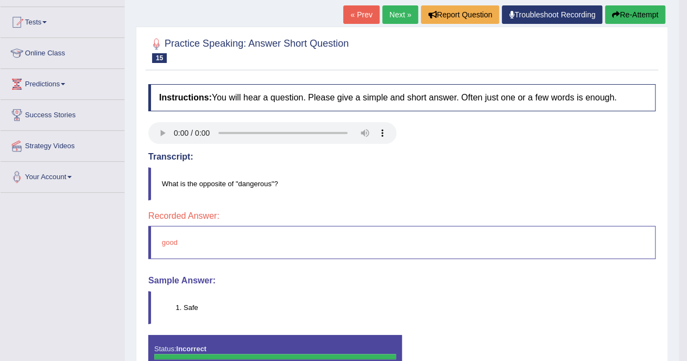
click at [401, 14] on link "Next »" at bounding box center [400, 14] width 36 height 18
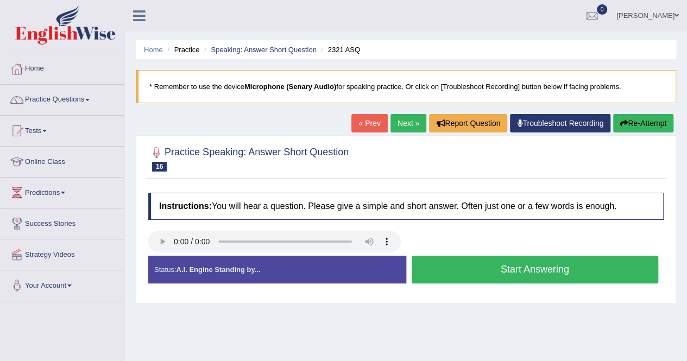
click at [488, 274] on button "Start Answering" at bounding box center [535, 270] width 247 height 28
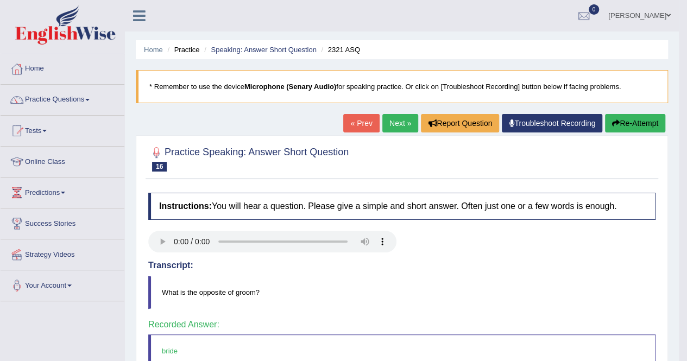
click at [401, 118] on link "Next »" at bounding box center [400, 123] width 36 height 18
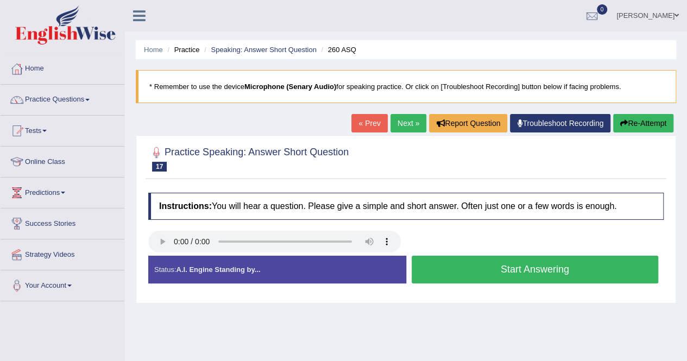
click at [445, 268] on button "Start Answering" at bounding box center [535, 270] width 247 height 28
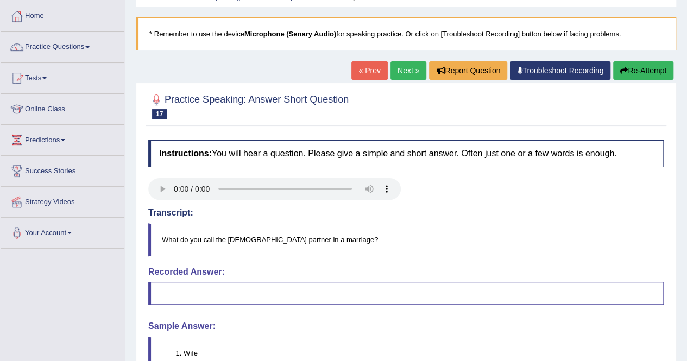
scroll to position [43, 0]
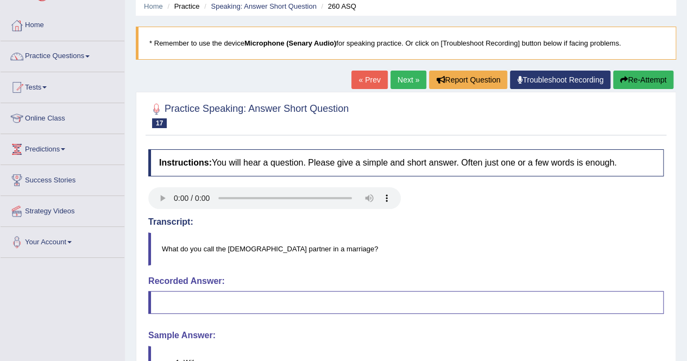
click at [400, 72] on link "Next »" at bounding box center [409, 80] width 36 height 18
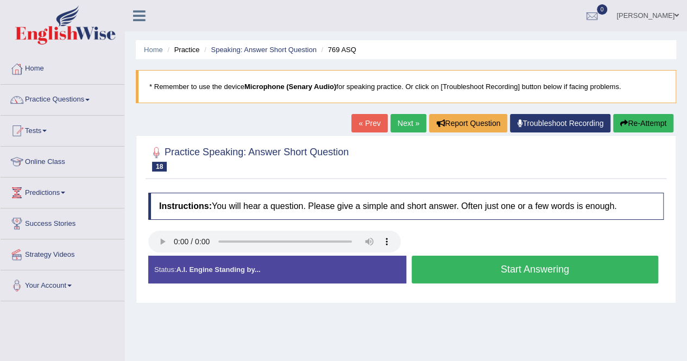
click at [497, 271] on button "Start Answering" at bounding box center [535, 270] width 247 height 28
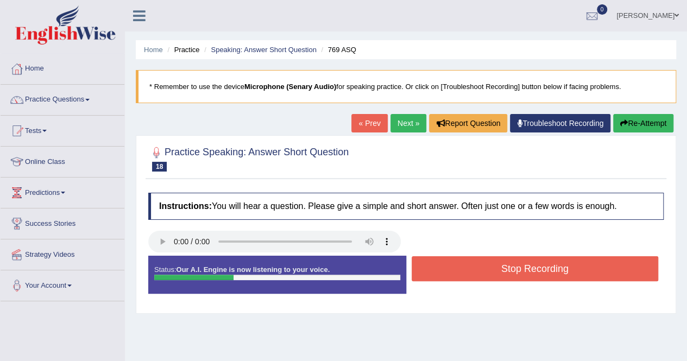
click at [497, 271] on button "Stop Recording" at bounding box center [535, 268] width 247 height 25
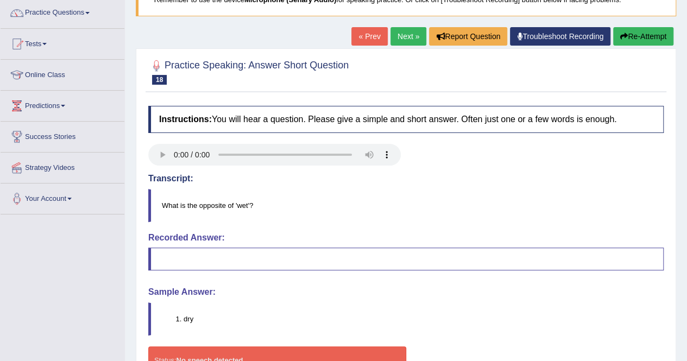
scroll to position [109, 0]
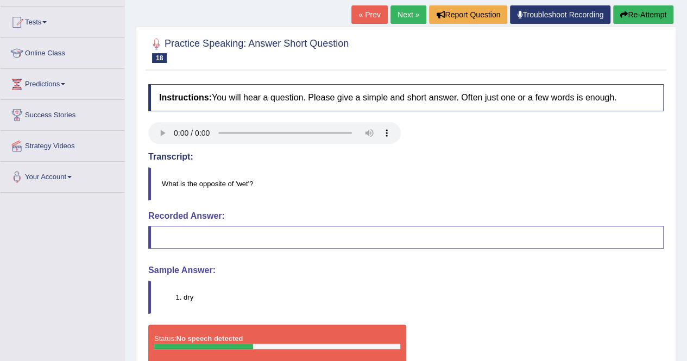
click at [648, 17] on button "Re-Attempt" at bounding box center [643, 14] width 60 height 18
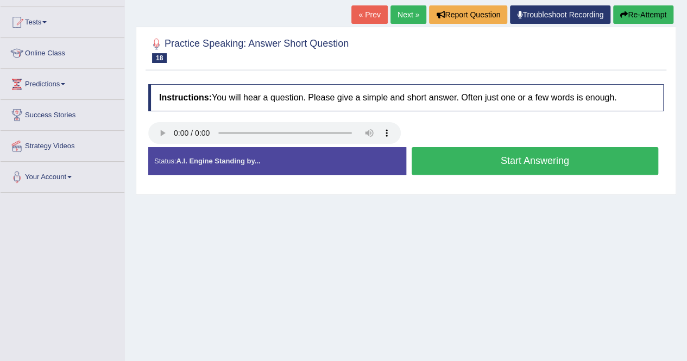
click at [506, 165] on button "Start Answering" at bounding box center [535, 161] width 247 height 28
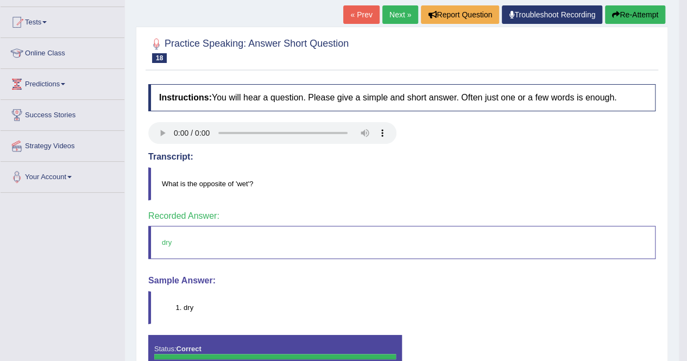
click at [404, 12] on link "Next »" at bounding box center [400, 14] width 36 height 18
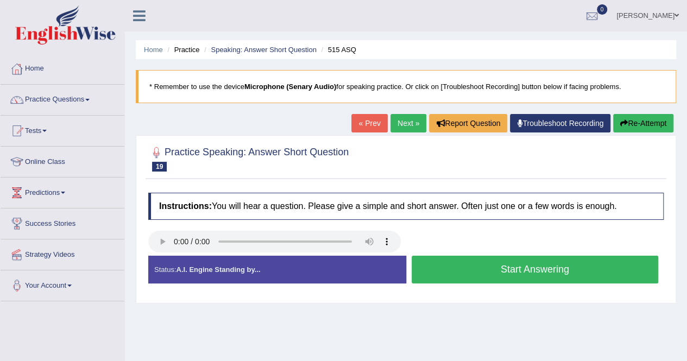
click at [453, 260] on button "Start Answering" at bounding box center [535, 270] width 247 height 28
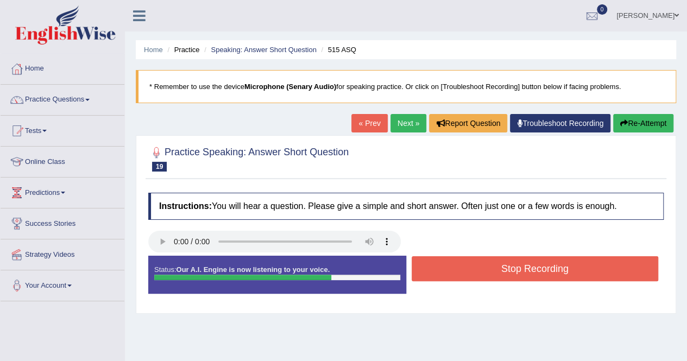
click at [453, 260] on button "Stop Recording" at bounding box center [535, 268] width 247 height 25
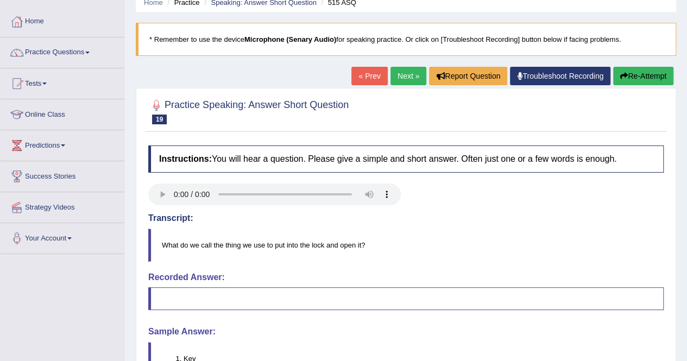
scroll to position [43, 0]
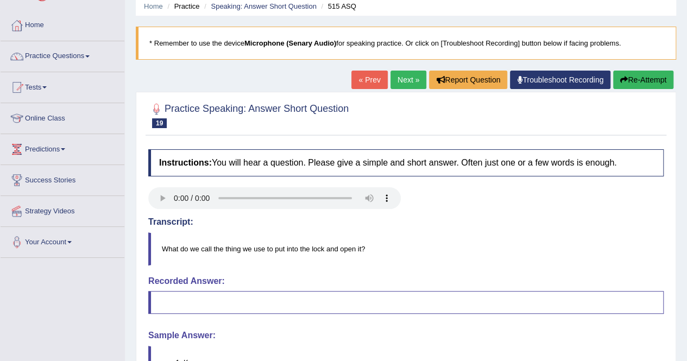
click at [635, 72] on button "Re-Attempt" at bounding box center [643, 80] width 60 height 18
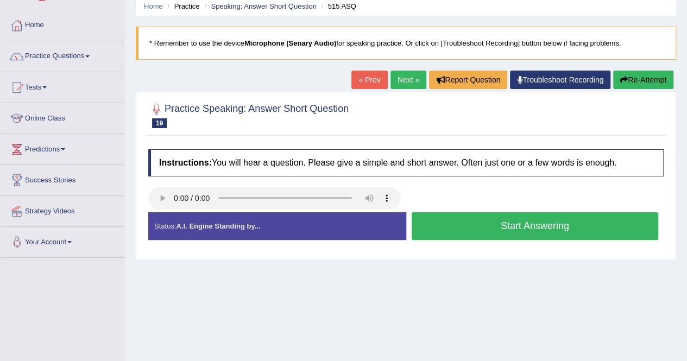
click at [495, 219] on button "Start Answering" at bounding box center [535, 226] width 247 height 28
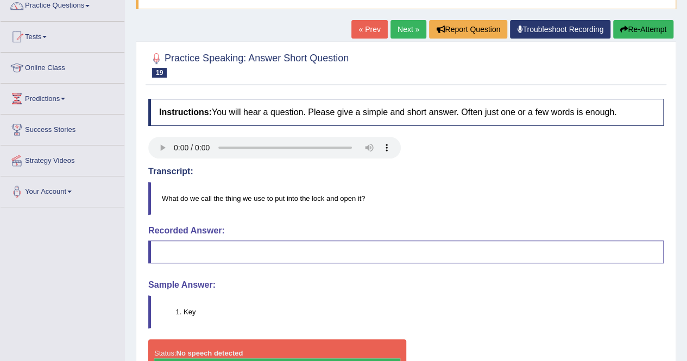
scroll to position [87, 0]
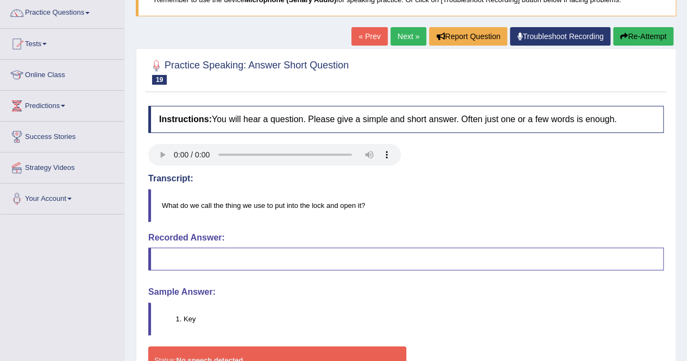
click at [404, 33] on link "Next »" at bounding box center [409, 36] width 36 height 18
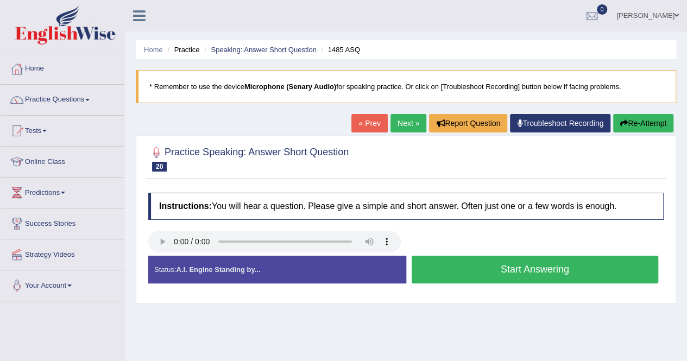
click at [481, 260] on button "Start Answering" at bounding box center [535, 270] width 247 height 28
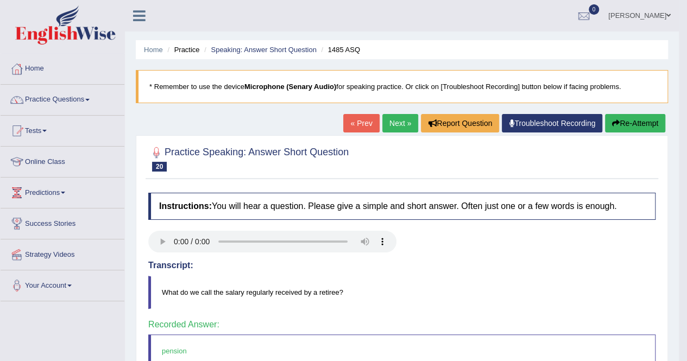
click at [391, 113] on div "Home Practice Speaking: Answer Short Question 1485 ASQ * Remember to use the de…" at bounding box center [402, 271] width 554 height 543
click at [393, 116] on link "Next »" at bounding box center [400, 123] width 36 height 18
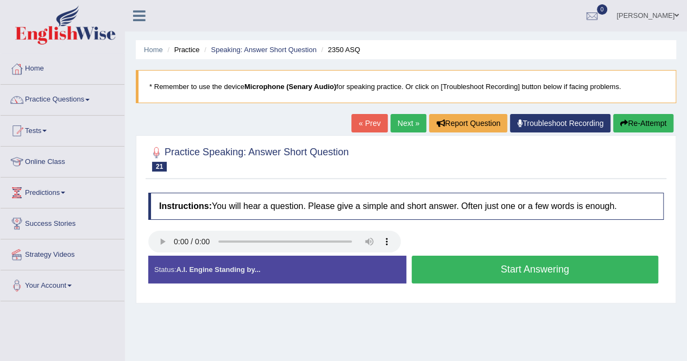
click at [468, 272] on button "Start Answering" at bounding box center [535, 270] width 247 height 28
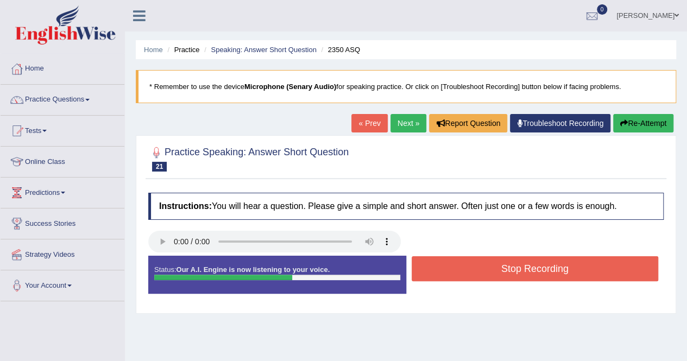
click at [468, 272] on button "Stop Recording" at bounding box center [535, 268] width 247 height 25
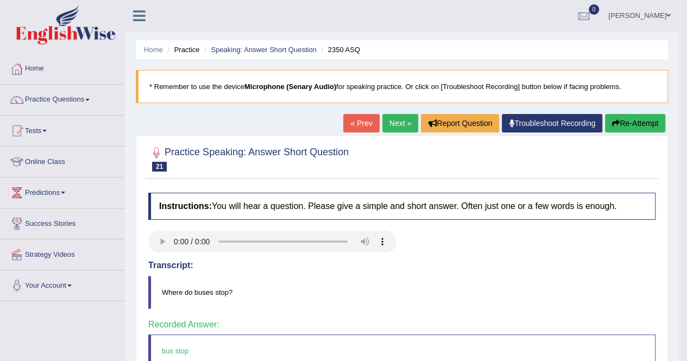
click at [403, 122] on link "Next »" at bounding box center [400, 123] width 36 height 18
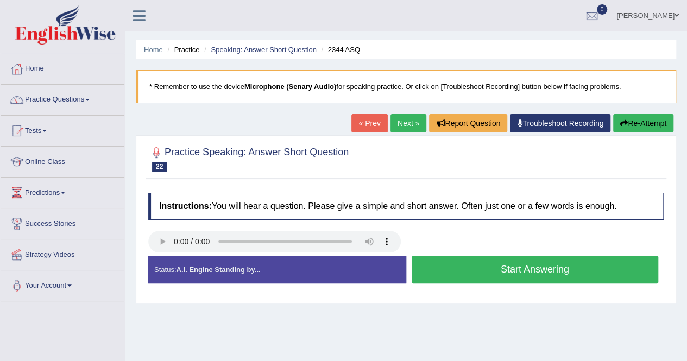
click at [449, 262] on button "Start Answering" at bounding box center [535, 270] width 247 height 28
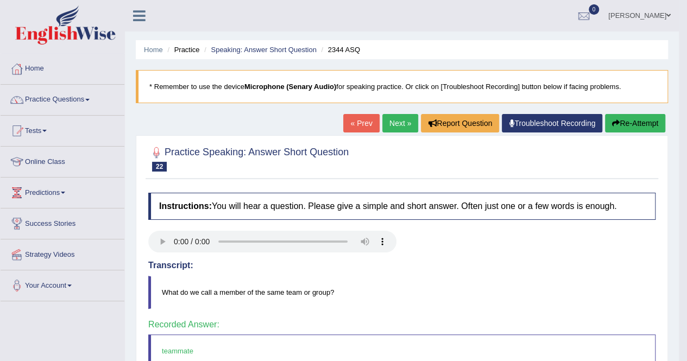
click at [396, 133] on div "« Prev Next » Report Question Troubleshoot Recording Re-Attempt" at bounding box center [505, 124] width 325 height 21
click at [394, 127] on link "Next »" at bounding box center [400, 123] width 36 height 18
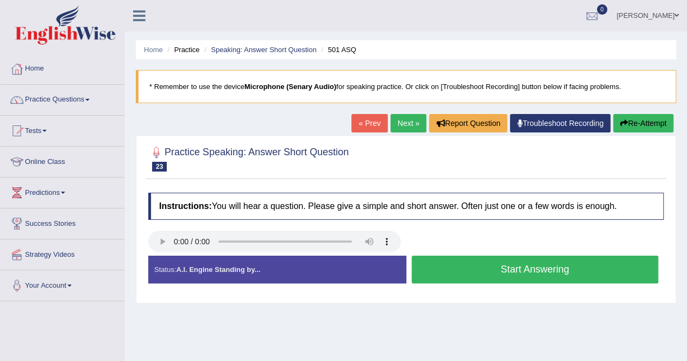
click at [491, 272] on button "Start Answering" at bounding box center [535, 270] width 247 height 28
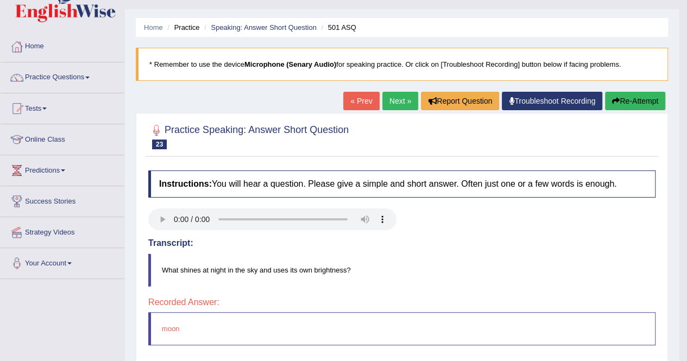
scroll to position [22, 0]
click at [401, 105] on link "Next »" at bounding box center [400, 101] width 36 height 18
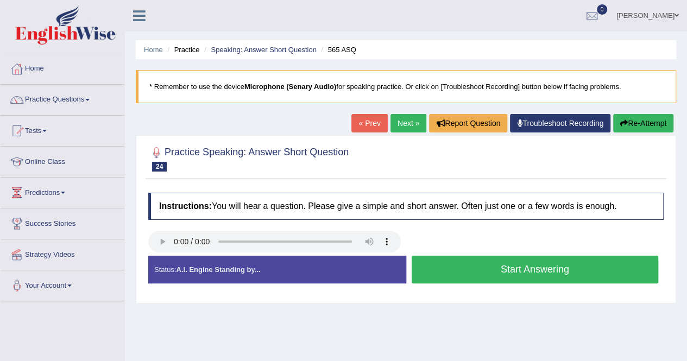
click at [489, 286] on div "Status: A.I. Engine Standing by... Start Answering Stop Recording" at bounding box center [406, 275] width 516 height 39
click at [485, 269] on button "Start Answering" at bounding box center [535, 270] width 247 height 28
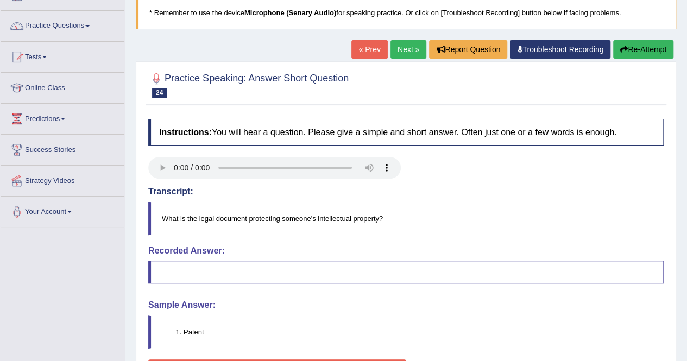
scroll to position [65, 0]
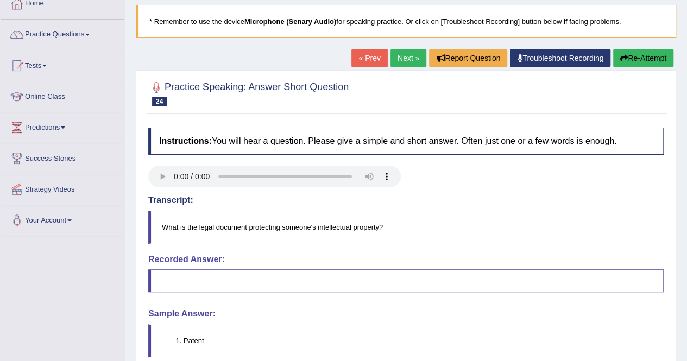
click at [407, 49] on link "Next »" at bounding box center [409, 58] width 36 height 18
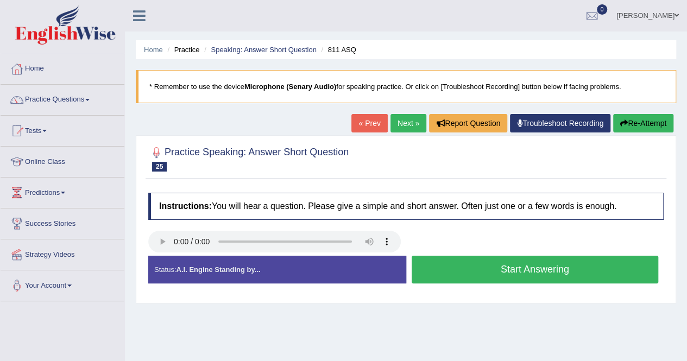
click at [445, 266] on button "Start Answering" at bounding box center [535, 270] width 247 height 28
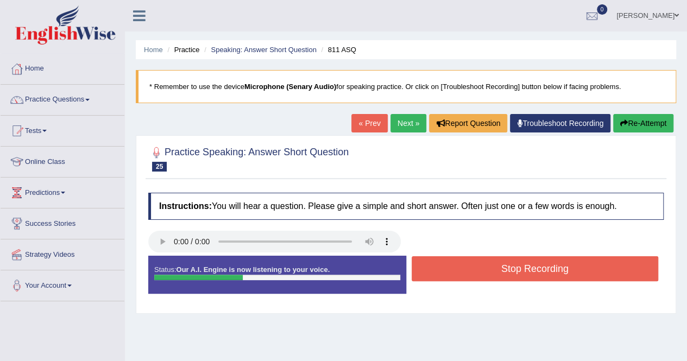
click at [445, 266] on button "Stop Recording" at bounding box center [535, 268] width 247 height 25
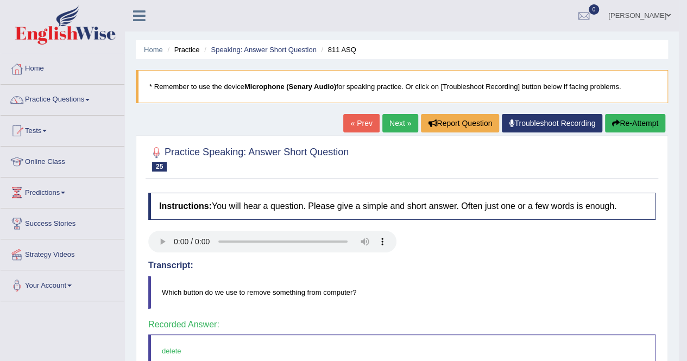
click at [403, 118] on link "Next »" at bounding box center [400, 123] width 36 height 18
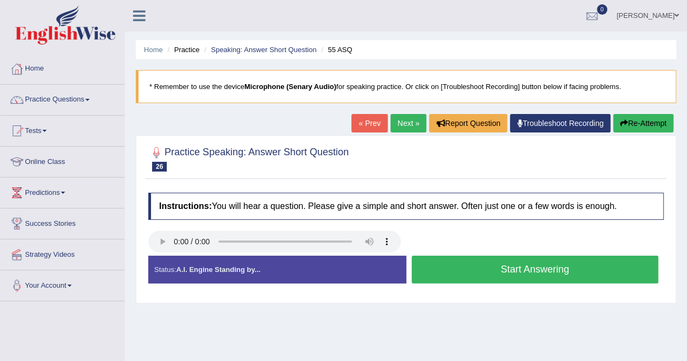
click at [453, 262] on button "Start Answering" at bounding box center [535, 270] width 247 height 28
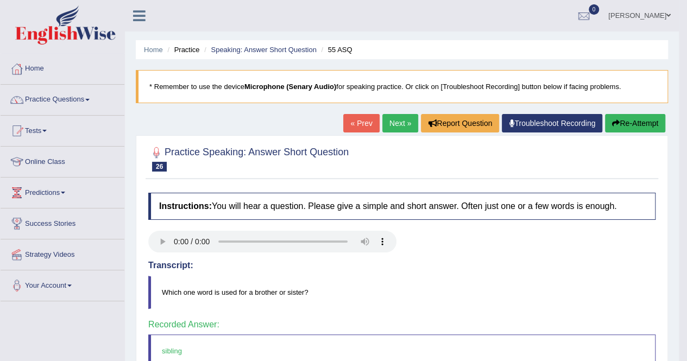
click at [400, 123] on link "Next »" at bounding box center [400, 123] width 36 height 18
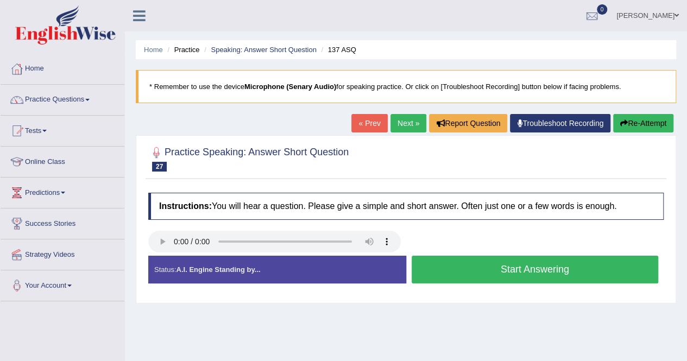
click at [491, 270] on button "Start Answering" at bounding box center [535, 270] width 247 height 28
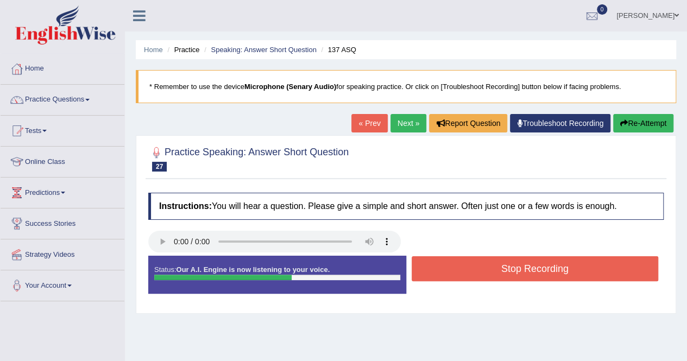
click at [491, 270] on button "Stop Recording" at bounding box center [535, 268] width 247 height 25
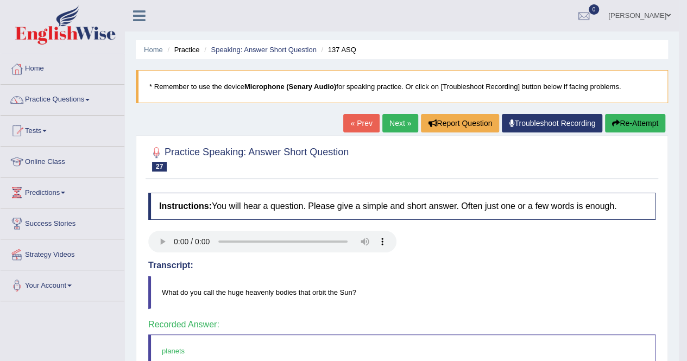
click at [402, 124] on link "Next »" at bounding box center [400, 123] width 36 height 18
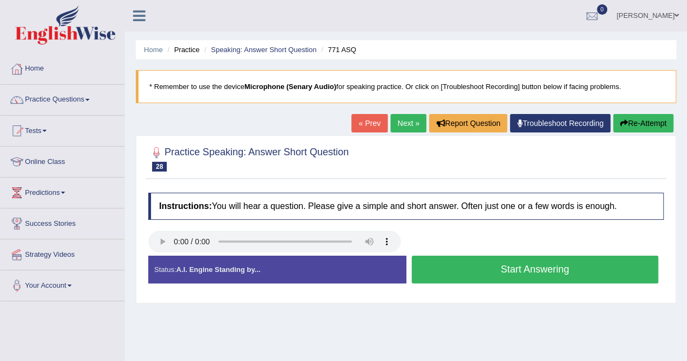
click at [473, 269] on button "Start Answering" at bounding box center [535, 270] width 247 height 28
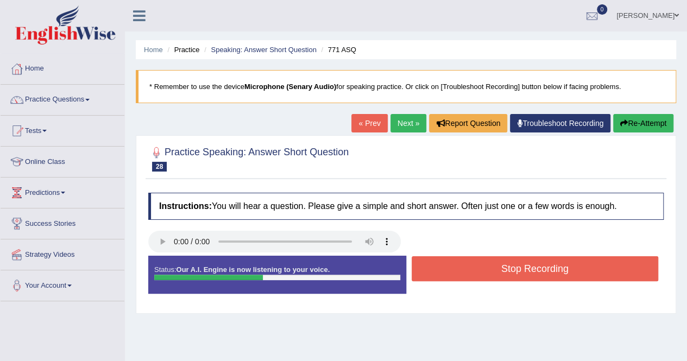
click at [473, 269] on button "Stop Recording" at bounding box center [535, 268] width 247 height 25
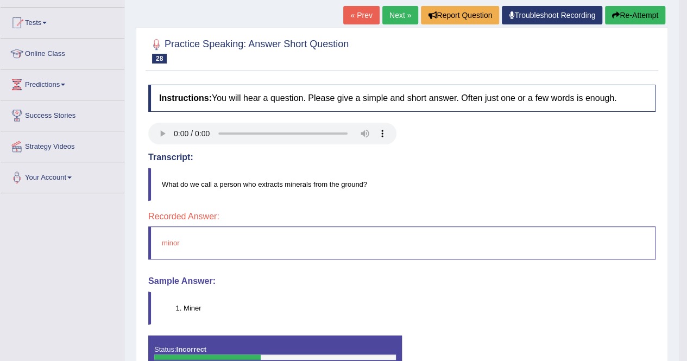
scroll to position [109, 0]
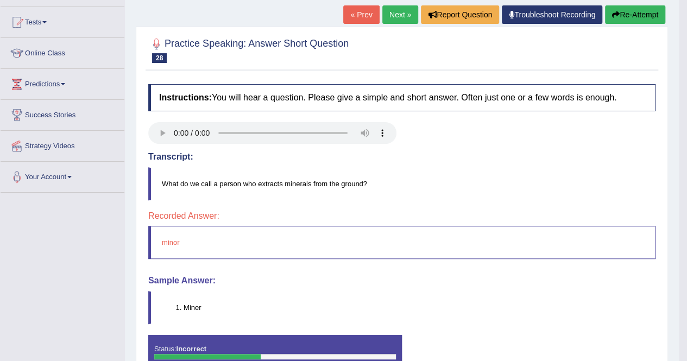
click at [636, 16] on button "Re-Attempt" at bounding box center [635, 14] width 60 height 18
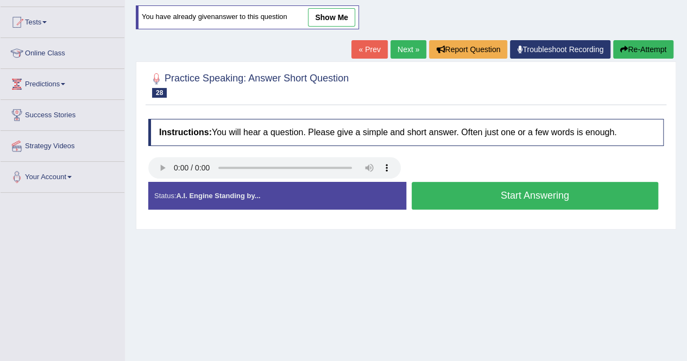
click at [496, 195] on button "Start Answering" at bounding box center [535, 196] width 247 height 28
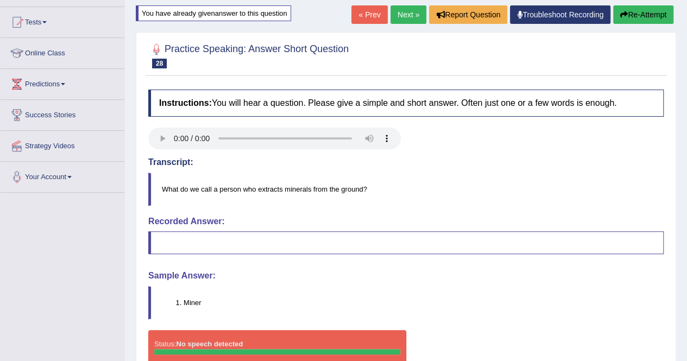
click at [398, 15] on link "Next »" at bounding box center [409, 14] width 36 height 18
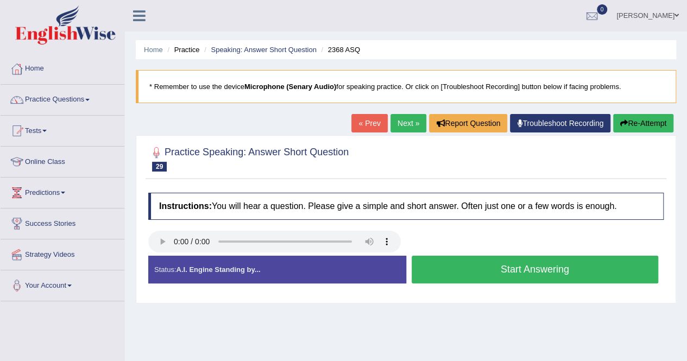
click at [440, 259] on button "Start Answering" at bounding box center [535, 270] width 247 height 28
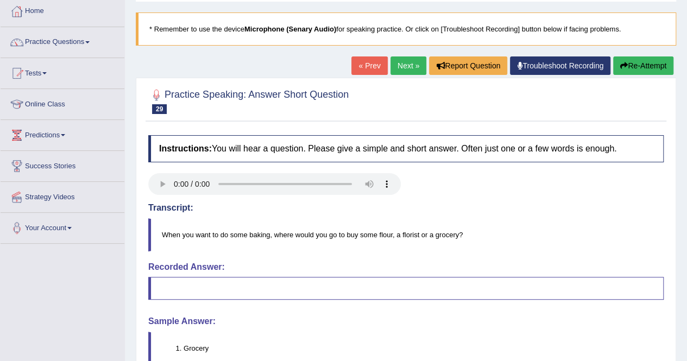
scroll to position [51, 0]
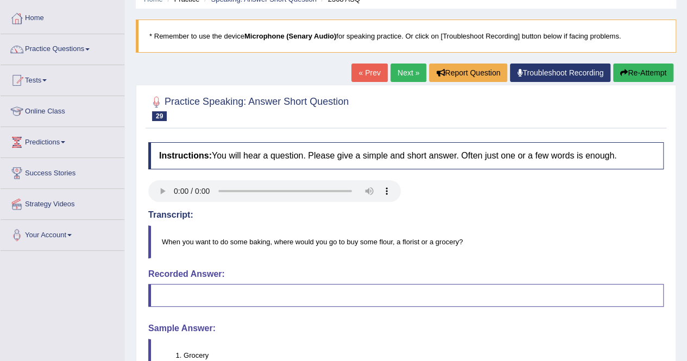
click at [642, 78] on button "Re-Attempt" at bounding box center [643, 73] width 60 height 18
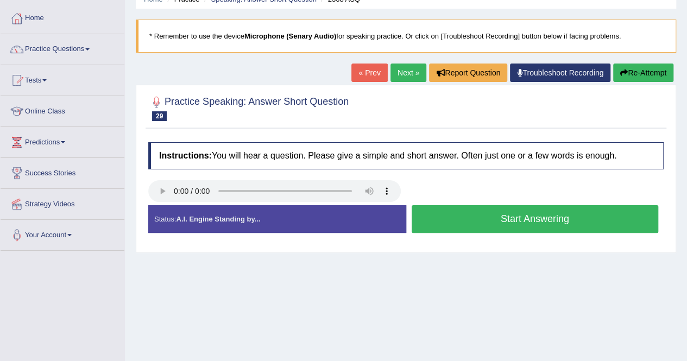
click at [478, 213] on button "Start Answering" at bounding box center [535, 219] width 247 height 28
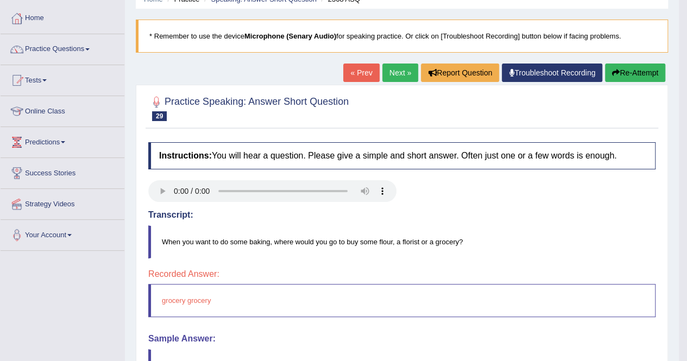
click at [396, 70] on link "Next »" at bounding box center [400, 73] width 36 height 18
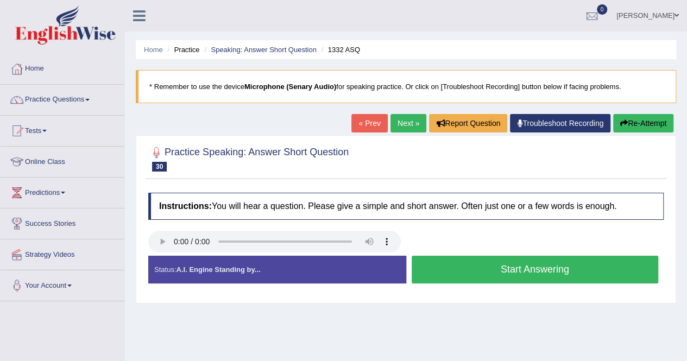
click at [459, 269] on button "Start Answering" at bounding box center [535, 270] width 247 height 28
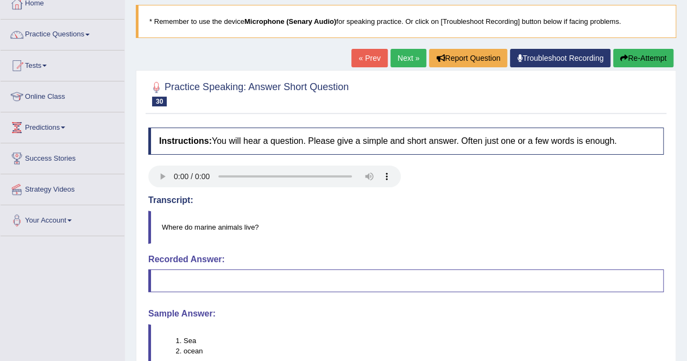
scroll to position [51, 0]
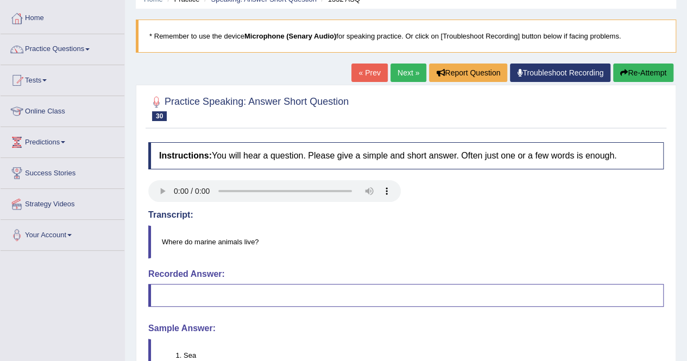
click at [410, 72] on link "Next »" at bounding box center [409, 73] width 36 height 18
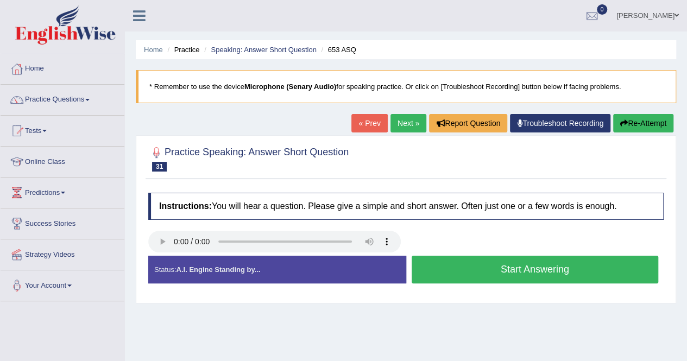
click at [477, 262] on button "Start Answering" at bounding box center [535, 270] width 247 height 28
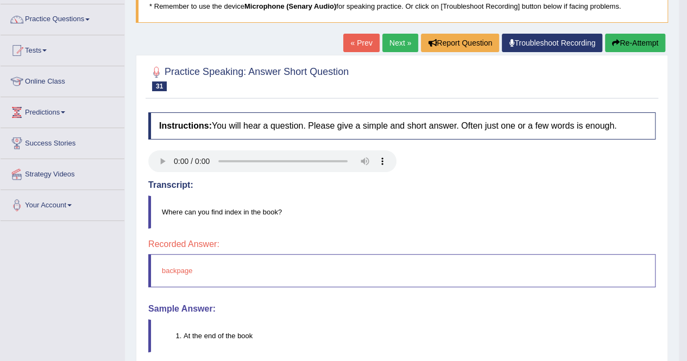
scroll to position [109, 0]
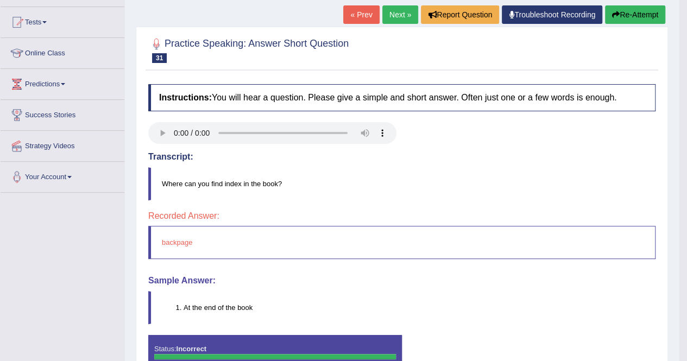
click at [687, 1] on body "Toggle navigation Home Practice Questions Speaking Practice Read Aloud Repeat S…" at bounding box center [343, 71] width 687 height 361
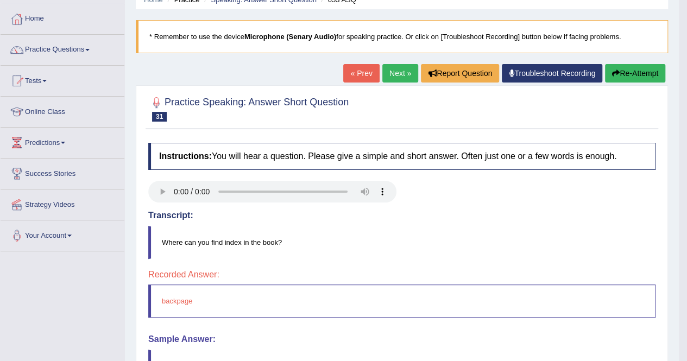
scroll to position [43, 0]
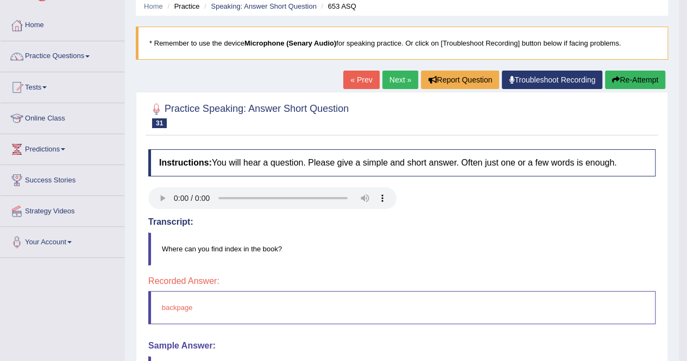
click at [387, 80] on link "Next »" at bounding box center [400, 80] width 36 height 18
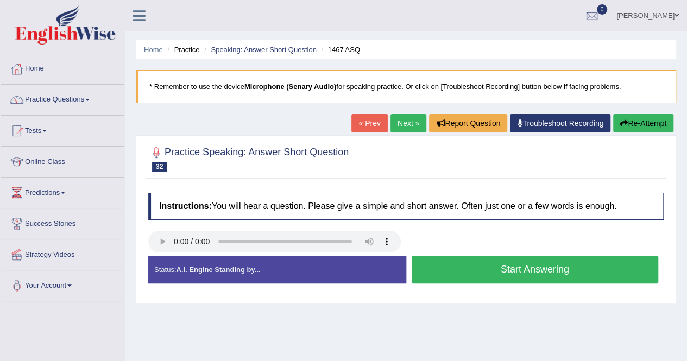
click at [445, 266] on button "Start Answering" at bounding box center [535, 270] width 247 height 28
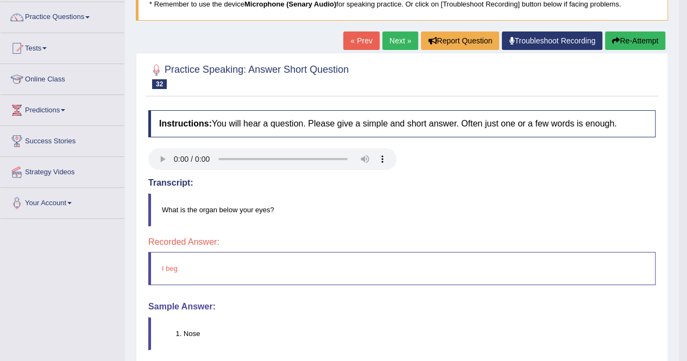
scroll to position [87, 0]
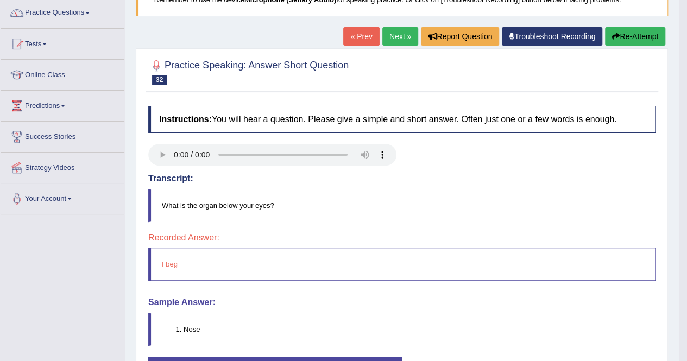
click at [654, 32] on button "Re-Attempt" at bounding box center [635, 36] width 60 height 18
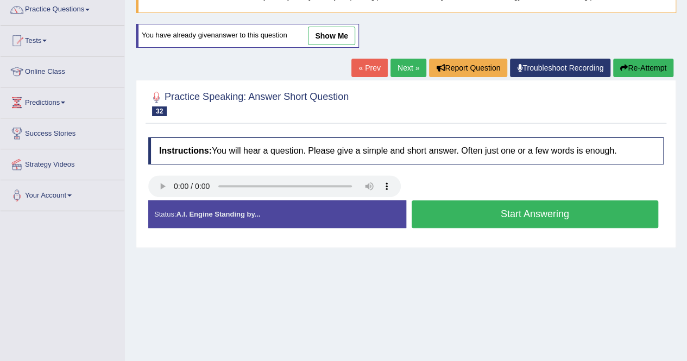
click at [465, 215] on button "Start Answering" at bounding box center [535, 214] width 247 height 28
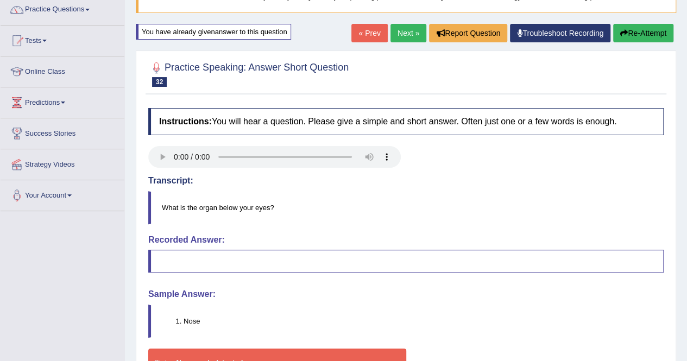
click at [400, 26] on link "Next »" at bounding box center [409, 33] width 36 height 18
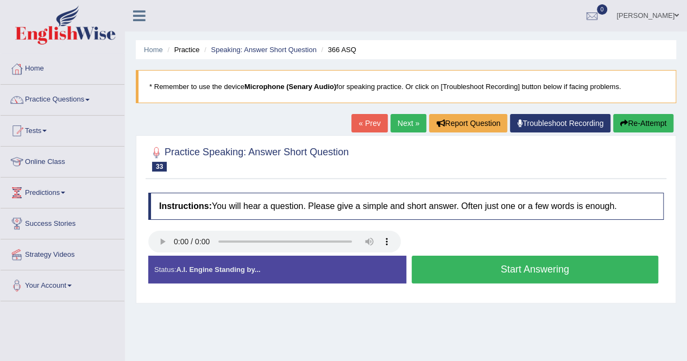
click at [457, 275] on button "Start Answering" at bounding box center [535, 270] width 247 height 28
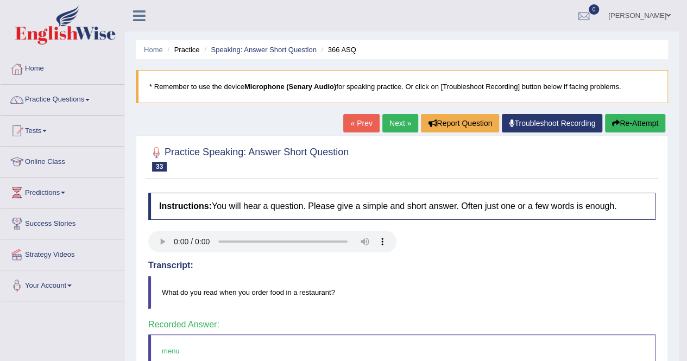
click at [401, 126] on link "Next »" at bounding box center [400, 123] width 36 height 18
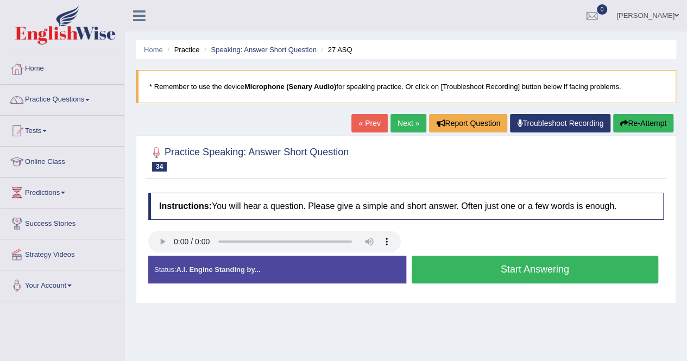
click at [486, 258] on button "Start Answering" at bounding box center [535, 270] width 247 height 28
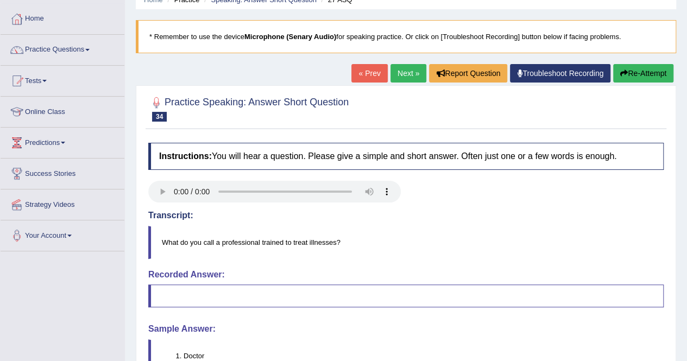
scroll to position [43, 0]
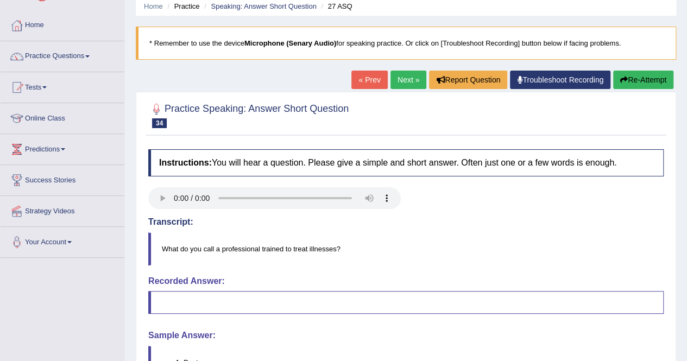
click at [399, 75] on link "Next »" at bounding box center [409, 80] width 36 height 18
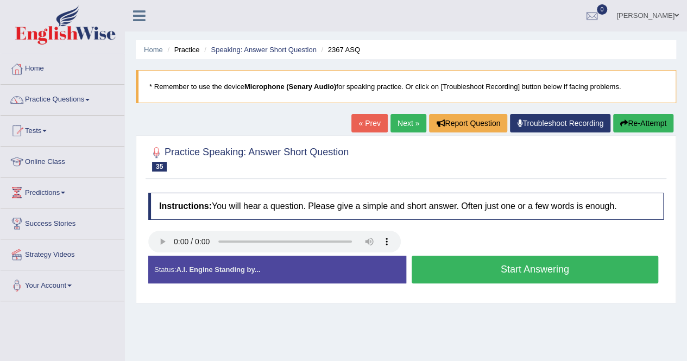
click at [454, 274] on button "Start Answering" at bounding box center [535, 270] width 247 height 28
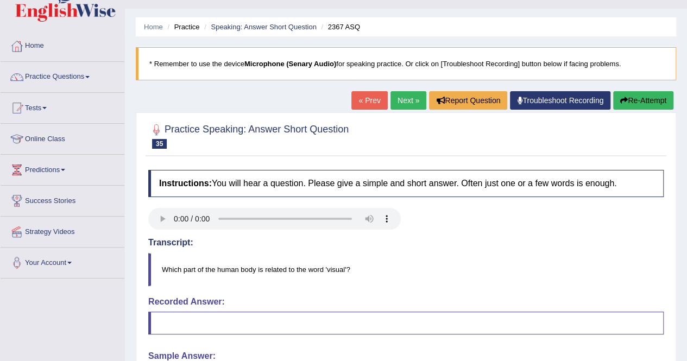
scroll to position [22, 0]
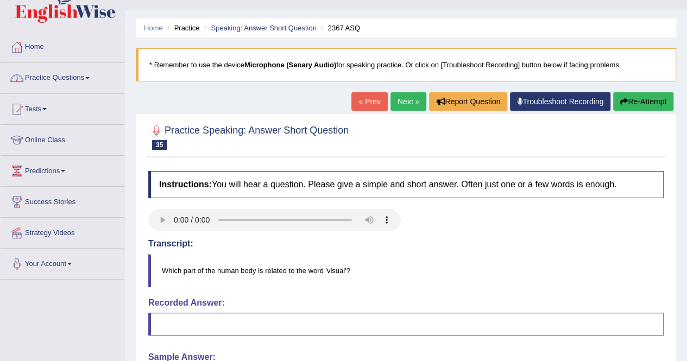
click at [96, 78] on link "Practice Questions" at bounding box center [63, 76] width 124 height 27
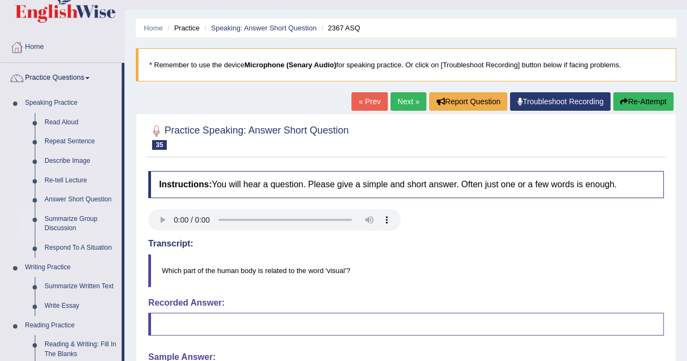
click at [65, 225] on link "Summarize Group Discussion" at bounding box center [81, 224] width 82 height 29
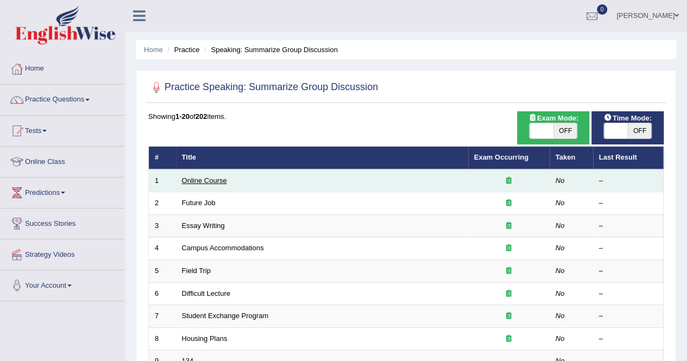
click at [202, 179] on link "Online Course" at bounding box center [204, 181] width 45 height 8
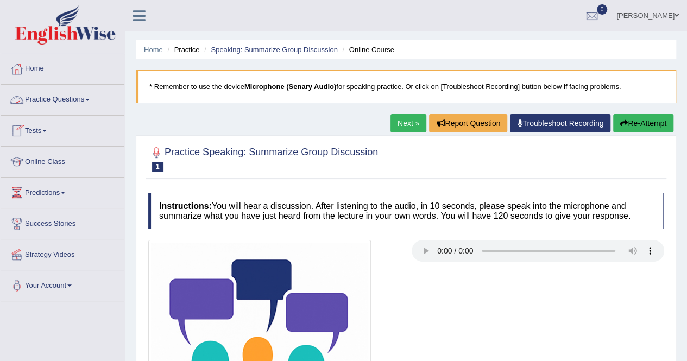
click at [89, 101] on link "Practice Questions" at bounding box center [63, 98] width 124 height 27
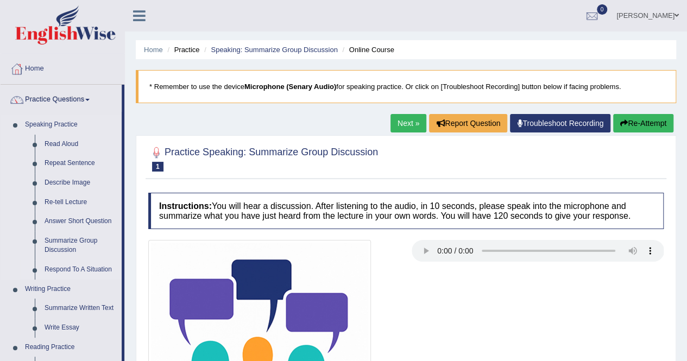
click at [76, 268] on link "Respond To A Situation" at bounding box center [81, 270] width 82 height 20
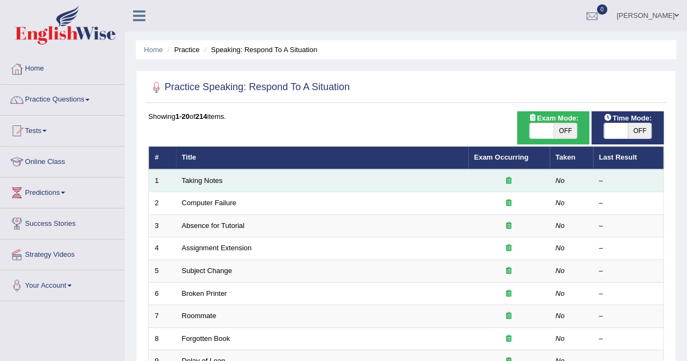
click at [201, 185] on td "Taking Notes" at bounding box center [322, 181] width 292 height 23
click at [199, 179] on link "Taking Notes" at bounding box center [202, 181] width 41 height 8
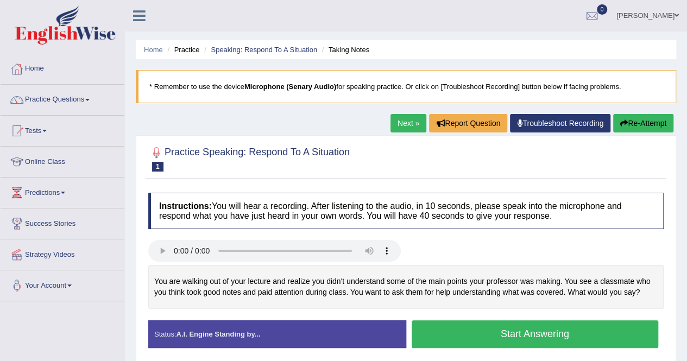
click at [474, 342] on button "Start Answering" at bounding box center [535, 335] width 247 height 28
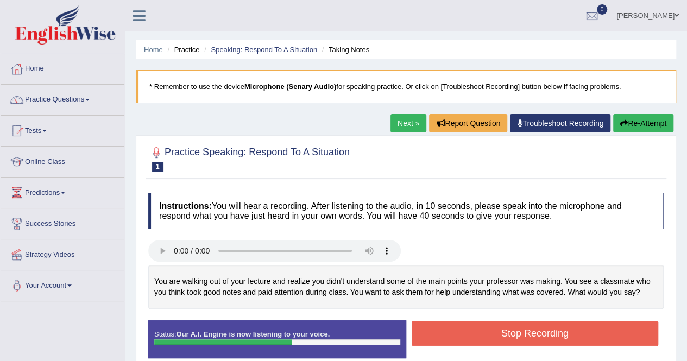
click at [479, 324] on button "Stop Recording" at bounding box center [535, 333] width 247 height 25
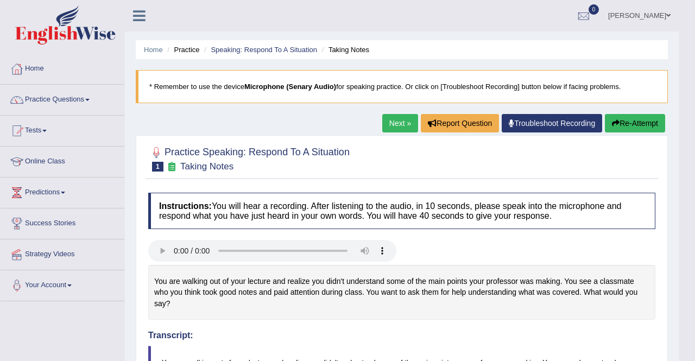
click at [687, 356] on body "Toggle navigation Home Practice Questions Speaking Practice Read Aloud Repeat S…" at bounding box center [347, 180] width 695 height 361
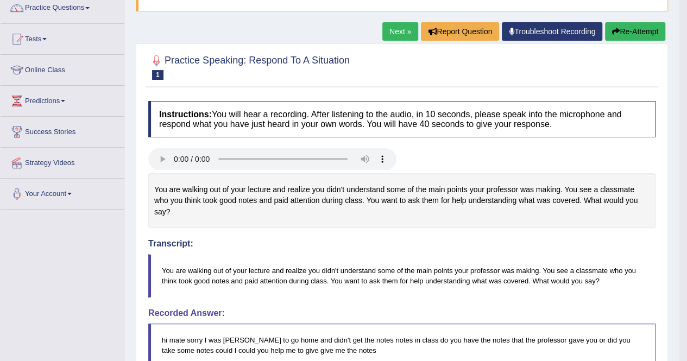
scroll to position [87, 0]
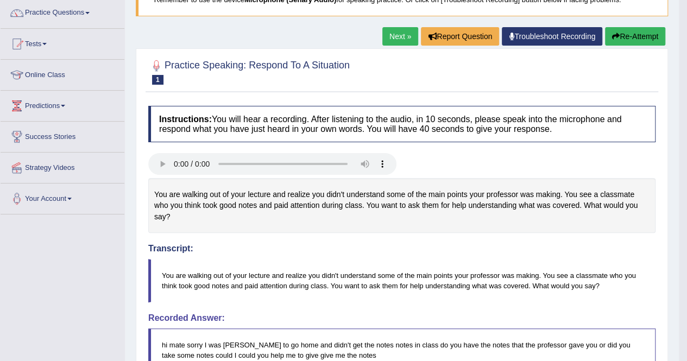
click at [396, 37] on link "Next »" at bounding box center [400, 36] width 36 height 18
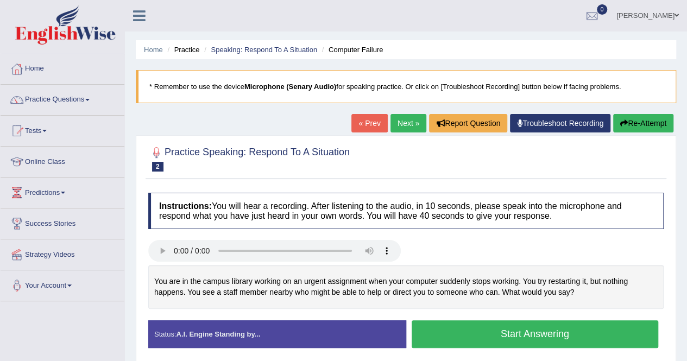
click at [459, 332] on button "Start Answering" at bounding box center [535, 335] width 247 height 28
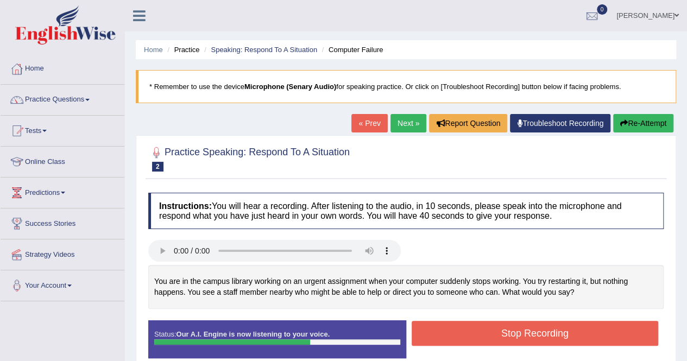
click at [459, 332] on button "Stop Recording" at bounding box center [535, 333] width 247 height 25
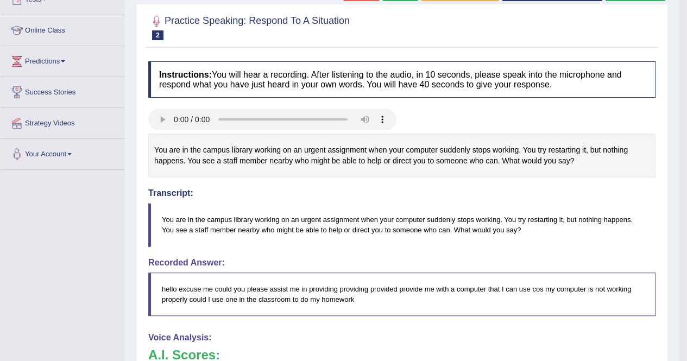
scroll to position [109, 0]
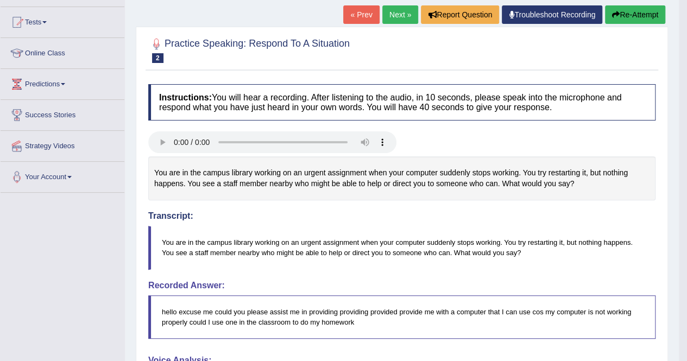
click at [391, 11] on link "Next »" at bounding box center [400, 14] width 36 height 18
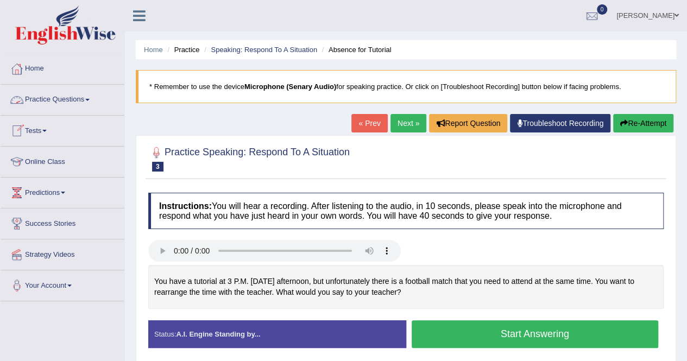
click at [90, 101] on span at bounding box center [87, 100] width 4 height 2
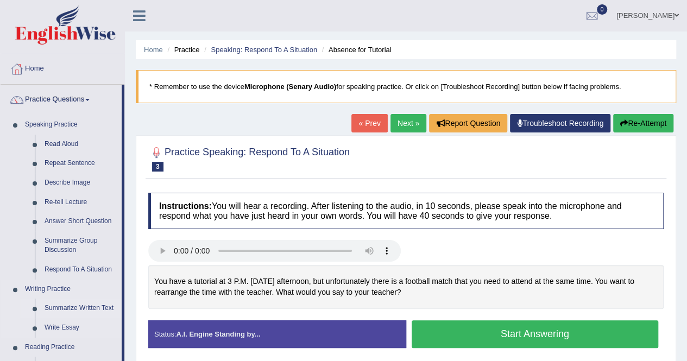
click at [98, 308] on link "Summarize Written Text" at bounding box center [81, 309] width 82 height 20
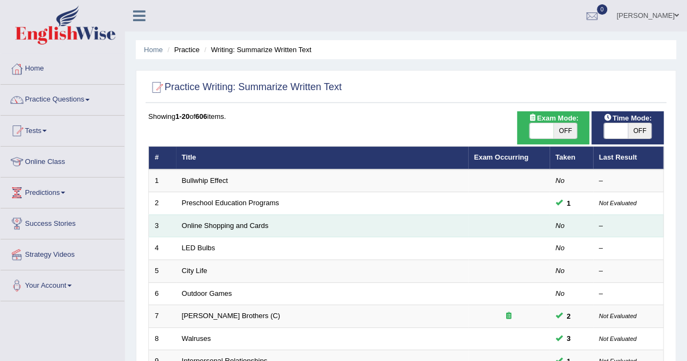
click at [323, 227] on td "Online Shopping and Cards" at bounding box center [322, 226] width 292 height 23
click at [235, 227] on link "Online Shopping and Cards" at bounding box center [225, 226] width 87 height 8
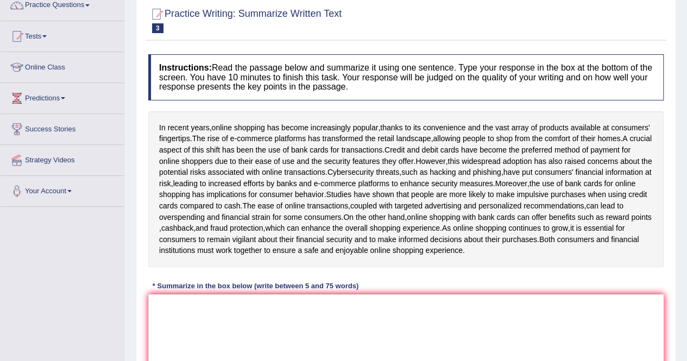
scroll to position [109, 0]
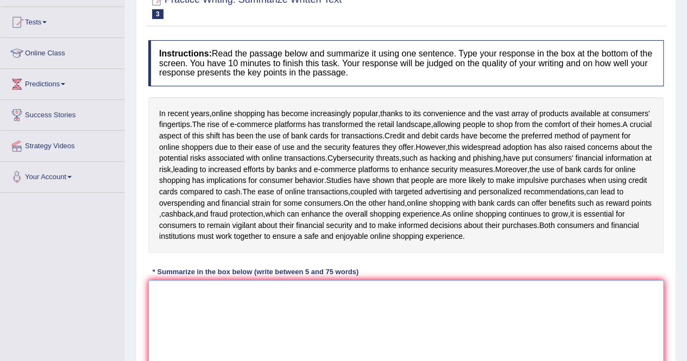
click at [156, 311] on textarea at bounding box center [406, 332] width 516 height 105
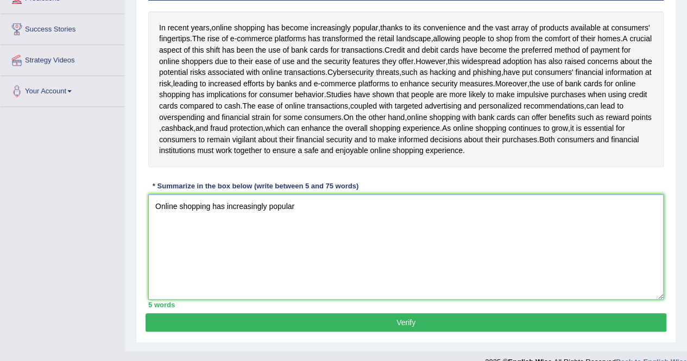
scroll to position [196, 0]
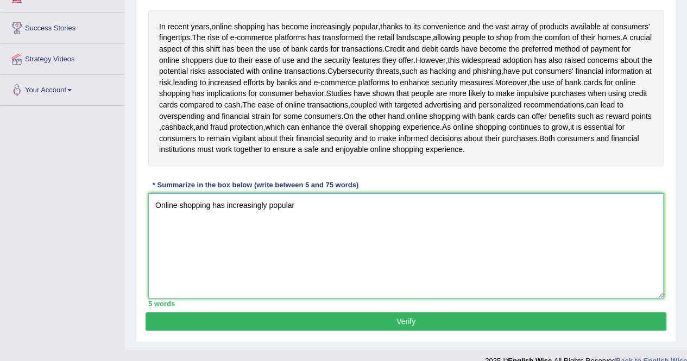
click at [224, 215] on textarea "Online shopping has increasingly popular" at bounding box center [406, 245] width 516 height 105
click at [258, 215] on textarea "Online shopping has become increasingly popular" at bounding box center [406, 245] width 516 height 105
click at [329, 215] on textarea "Online shopping has become increasingly popular" at bounding box center [406, 245] width 516 height 105
click at [388, 215] on textarea "Online shopping has become increasingly popular, thanks to its convience" at bounding box center [406, 245] width 516 height 105
click at [393, 217] on textarea "Online shopping has become increasingly popular, thanks to its convence" at bounding box center [406, 245] width 516 height 105
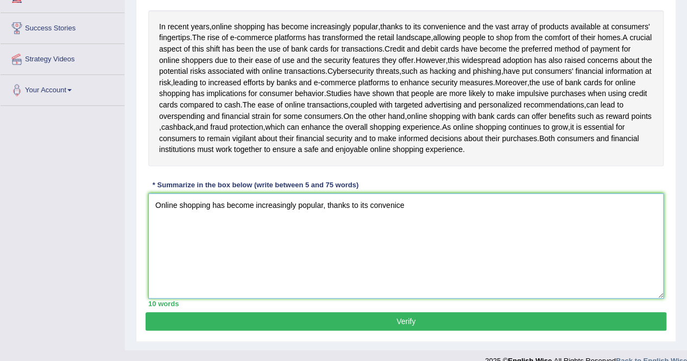
click at [405, 214] on textarea "Online shopping has become increasingly popular, thanks to its convenice" at bounding box center [406, 245] width 516 height 105
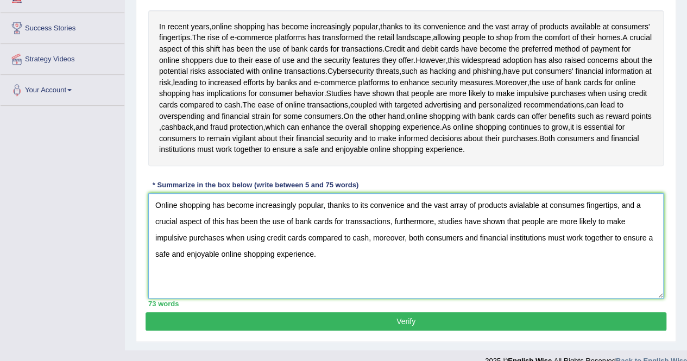
click at [365, 236] on textarea "Online shopping has become increasingly popular, thanks to its convenice and th…" at bounding box center [406, 245] width 516 height 105
type textarea "Online shopping has become increasingly popular, thanks to its convenice and th…"
click at [406, 325] on button "Verify" at bounding box center [406, 321] width 521 height 18
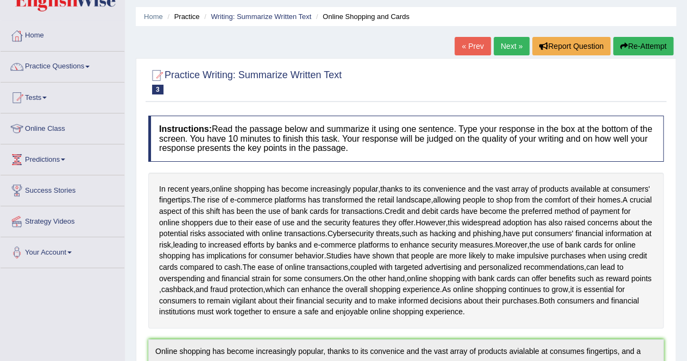
scroll to position [22, 0]
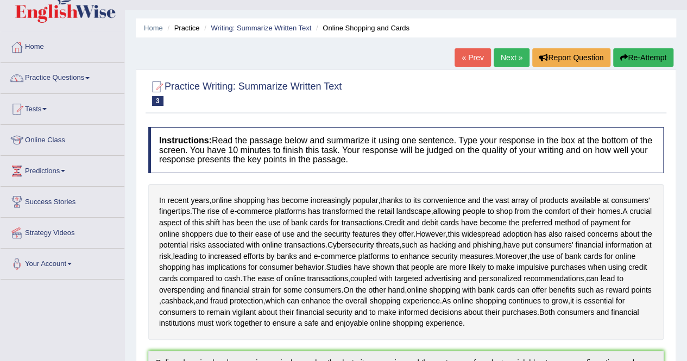
click at [510, 60] on link "Next »" at bounding box center [512, 57] width 36 height 18
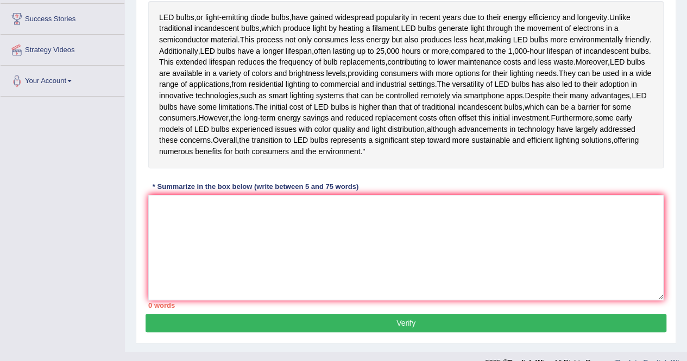
scroll to position [217, 0]
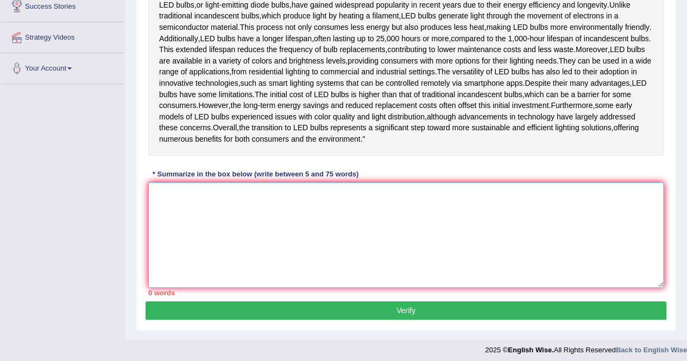
click at [153, 231] on textarea at bounding box center [406, 235] width 516 height 105
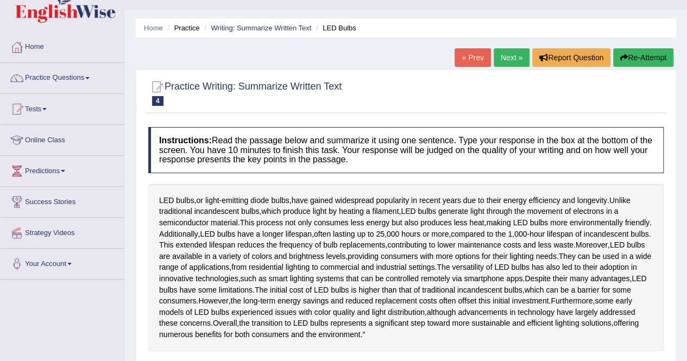
scroll to position [22, 0]
click at [89, 81] on link "Practice Questions" at bounding box center [63, 76] width 124 height 27
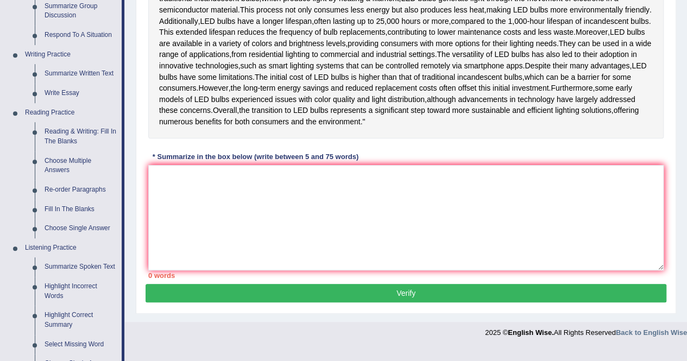
scroll to position [261, 0]
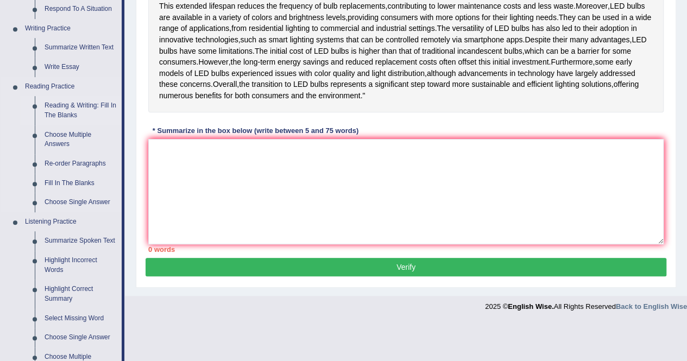
click at [74, 104] on link "Reading & Writing: Fill In The Blanks" at bounding box center [81, 110] width 82 height 29
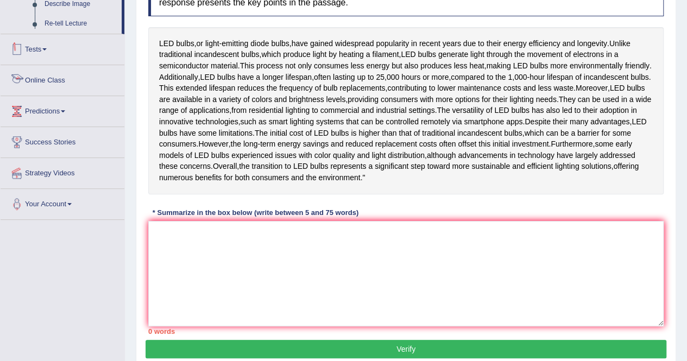
scroll to position [254, 0]
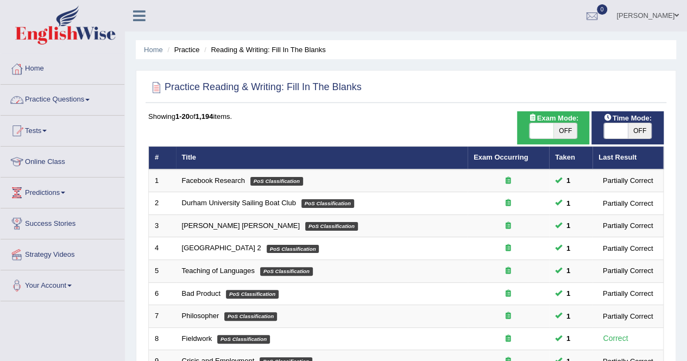
click at [88, 97] on link "Practice Questions" at bounding box center [63, 98] width 124 height 27
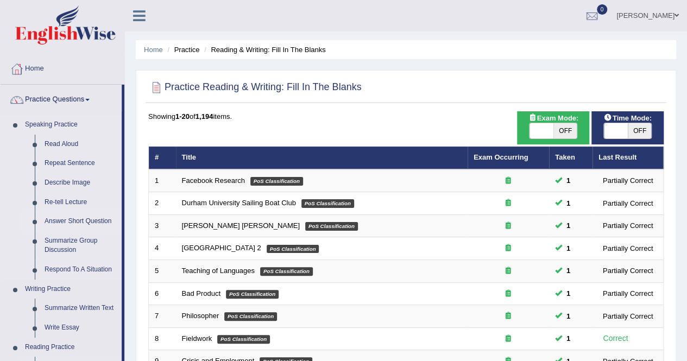
click at [81, 225] on link "Answer Short Question" at bounding box center [81, 222] width 82 height 20
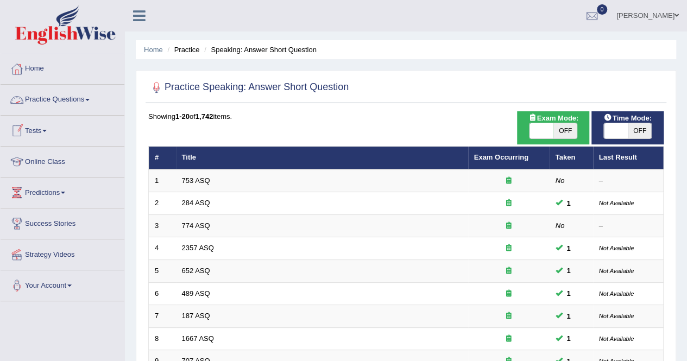
click at [87, 101] on link "Practice Questions" at bounding box center [63, 98] width 124 height 27
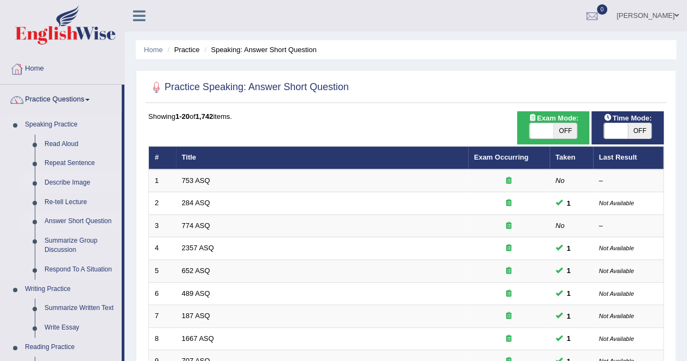
click at [78, 182] on link "Describe Image" at bounding box center [81, 183] width 82 height 20
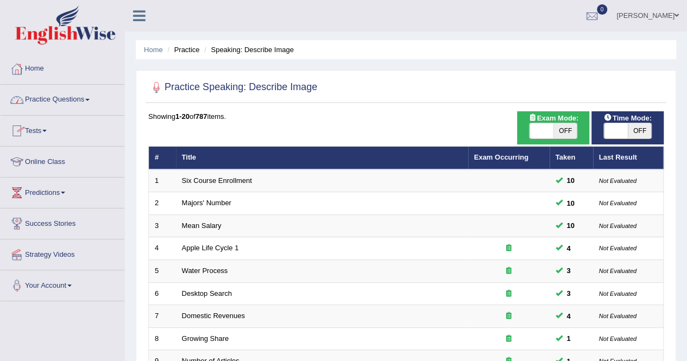
click at [90, 101] on span at bounding box center [87, 100] width 4 height 2
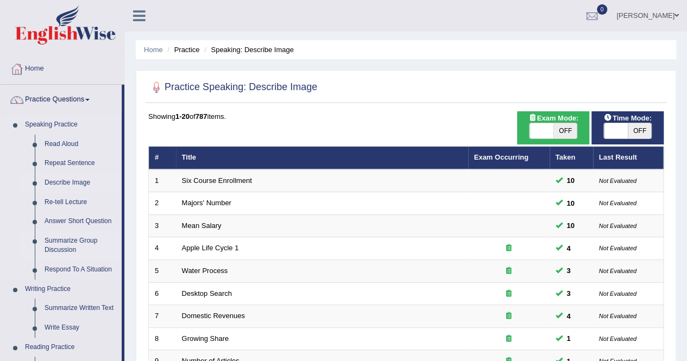
click at [80, 244] on link "Summarize Group Discussion" at bounding box center [81, 245] width 82 height 29
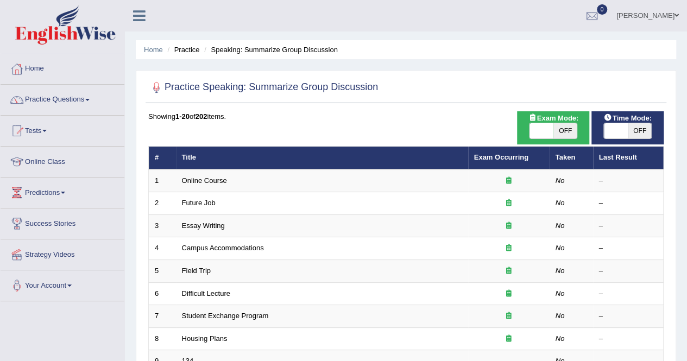
click at [89, 100] on span at bounding box center [87, 100] width 4 height 2
